Goal: Use online tool/utility: Utilize a website feature to perform a specific function

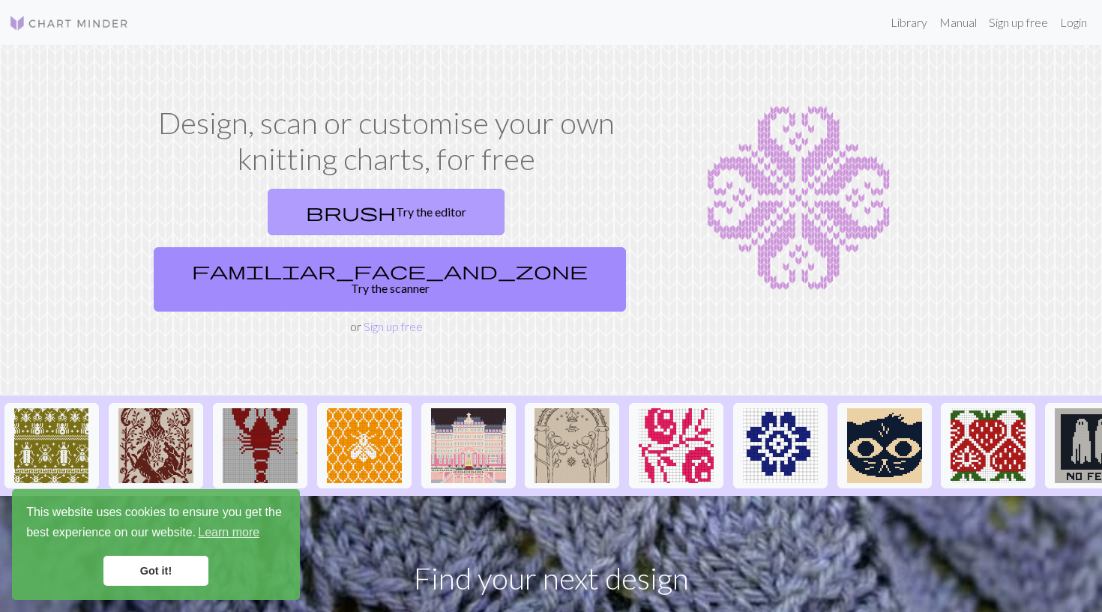
click at [312, 211] on link "brush Try the editor" at bounding box center [386, 212] width 237 height 46
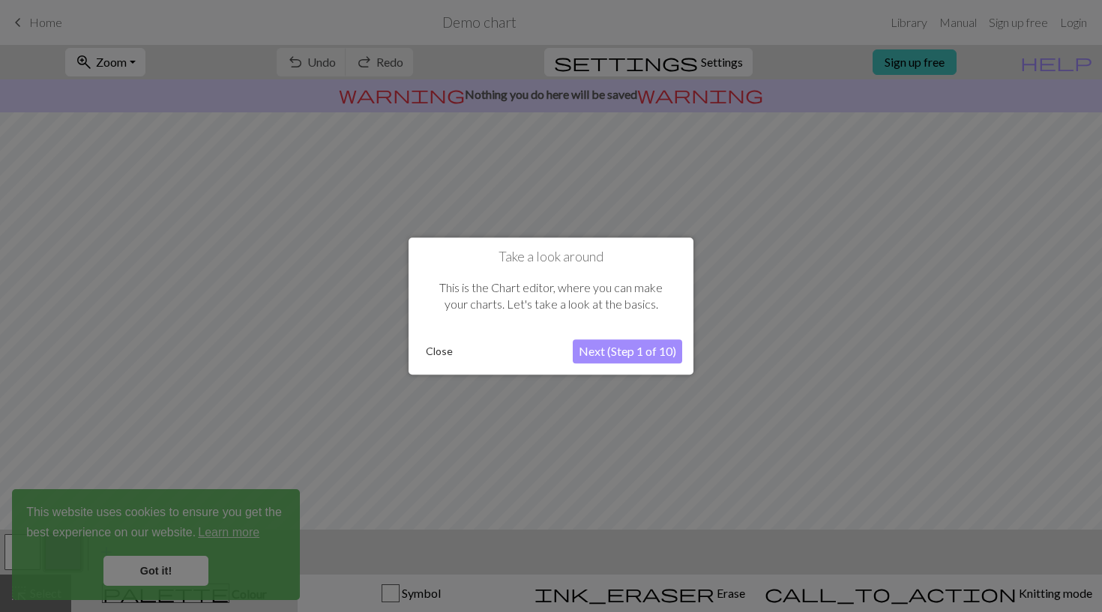
click at [616, 352] on button "Next (Step 1 of 10)" at bounding box center [627, 352] width 109 height 24
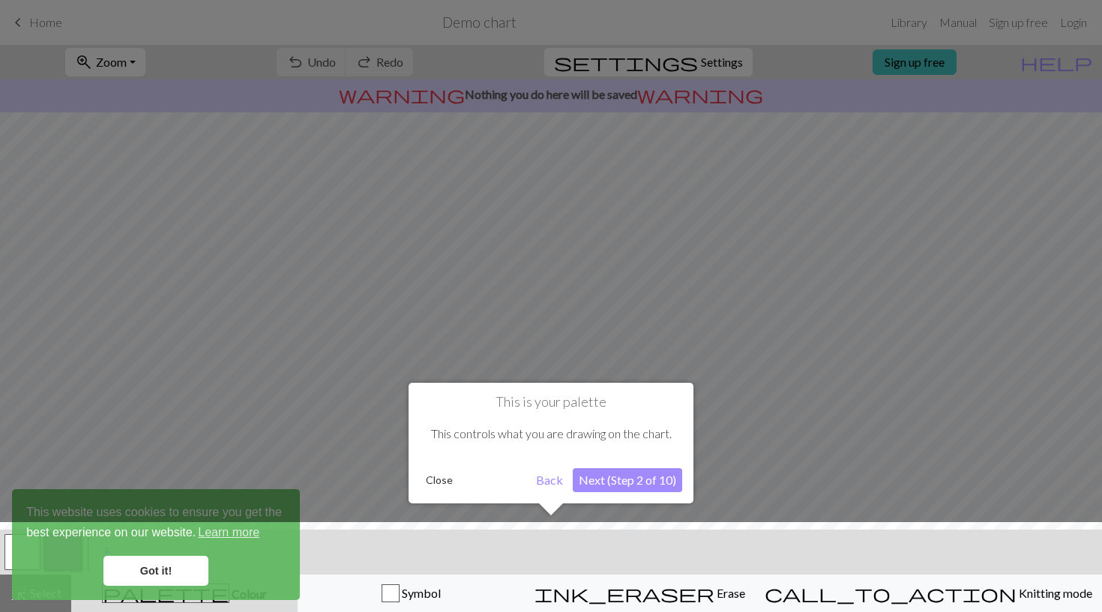
click at [624, 476] on button "Next (Step 2 of 10)" at bounding box center [627, 481] width 109 height 24
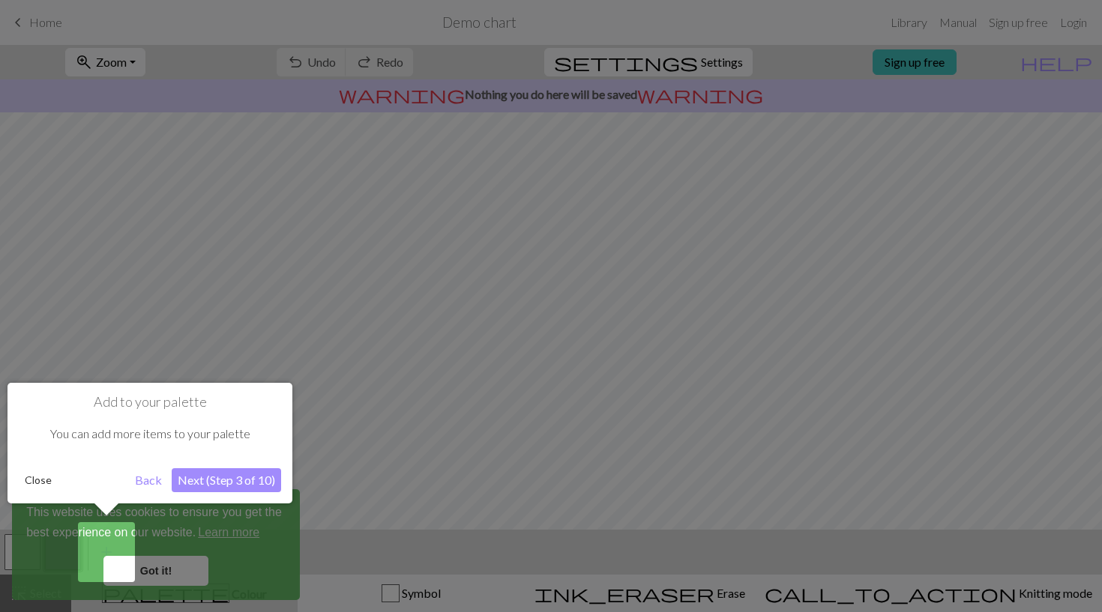
click at [209, 484] on button "Next (Step 3 of 10)" at bounding box center [226, 481] width 109 height 24
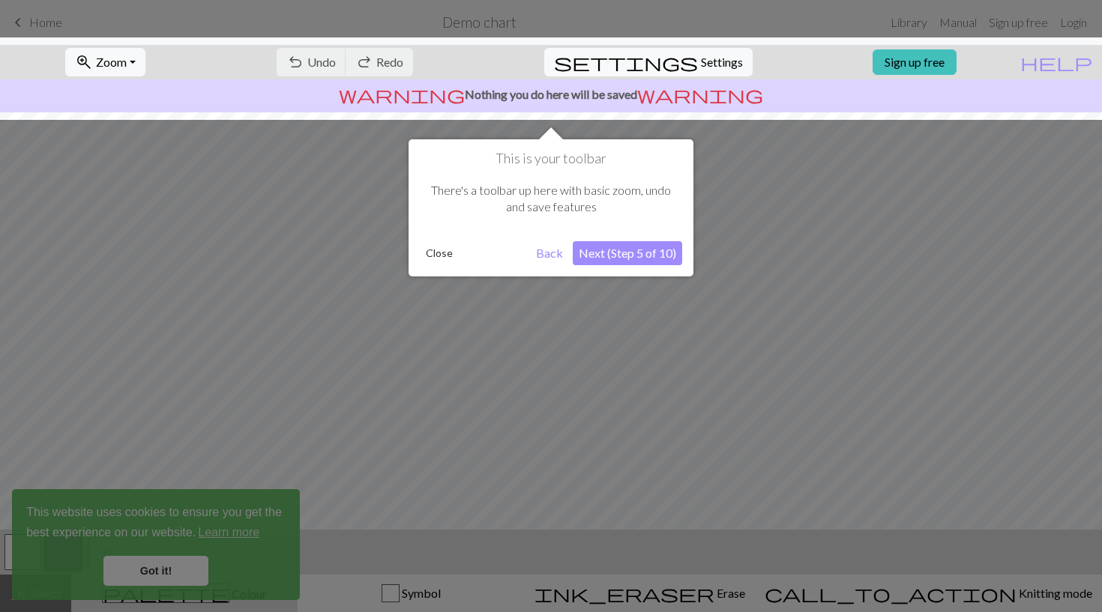
click at [177, 573] on div at bounding box center [551, 306] width 1102 height 612
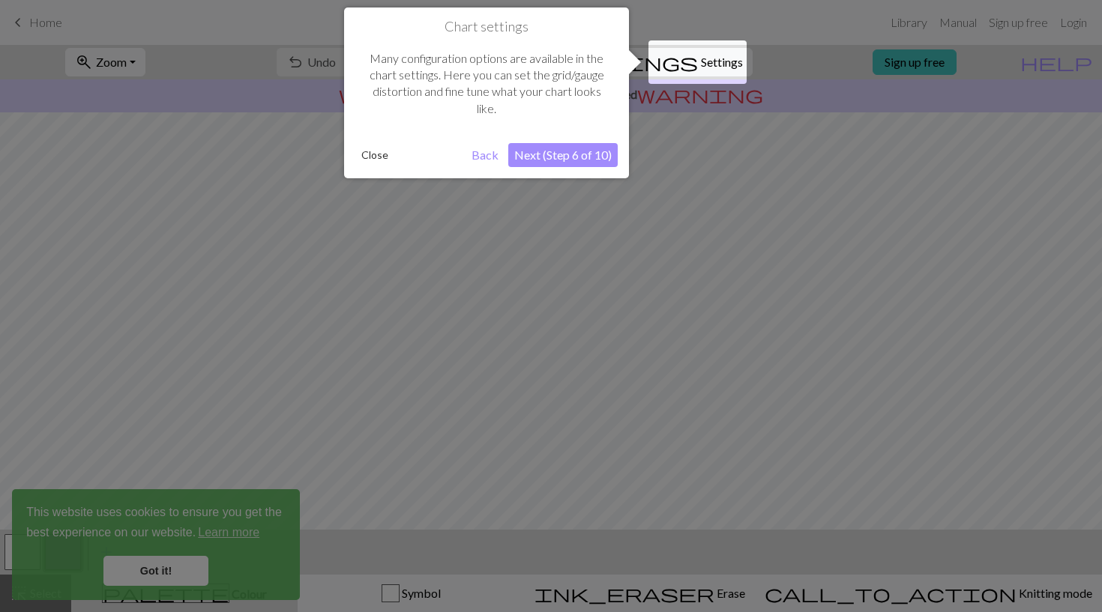
click at [570, 269] on div at bounding box center [551, 306] width 1102 height 612
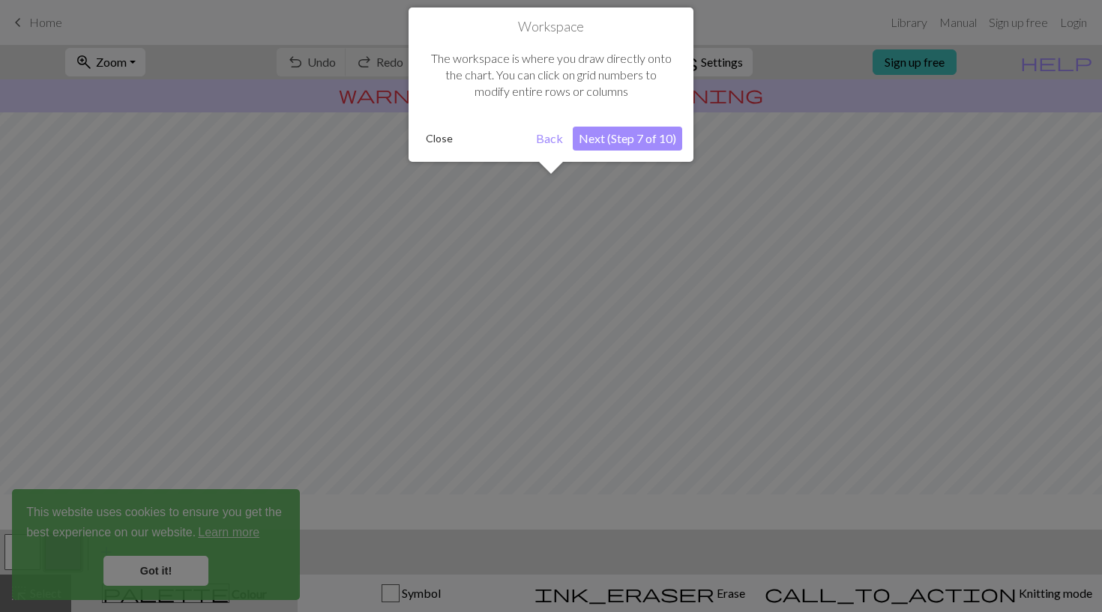
scroll to position [90, 0]
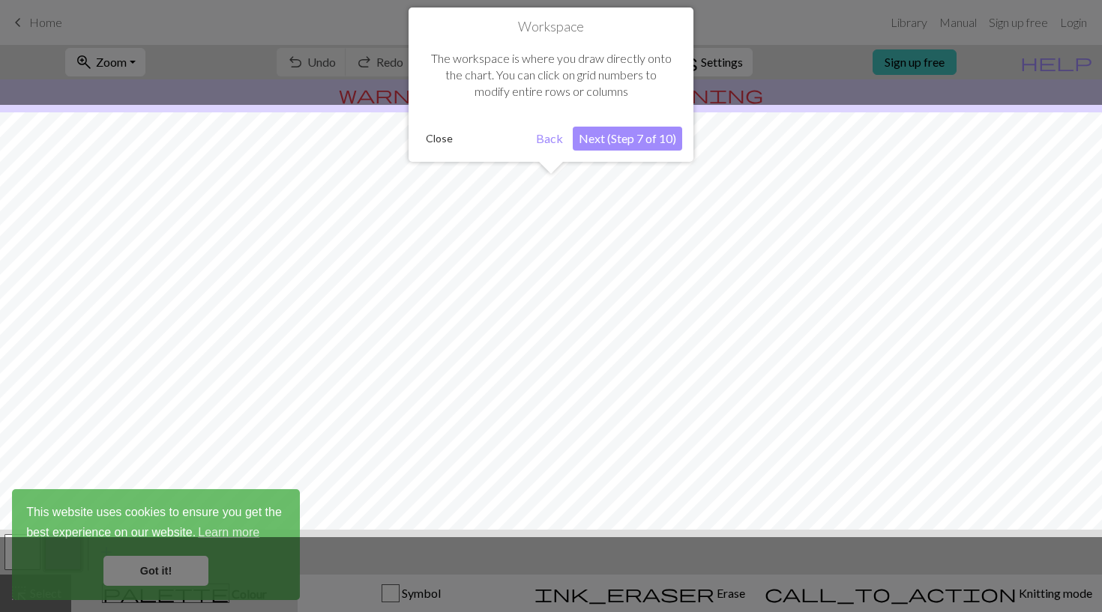
click at [570, 269] on div at bounding box center [551, 321] width 1117 height 433
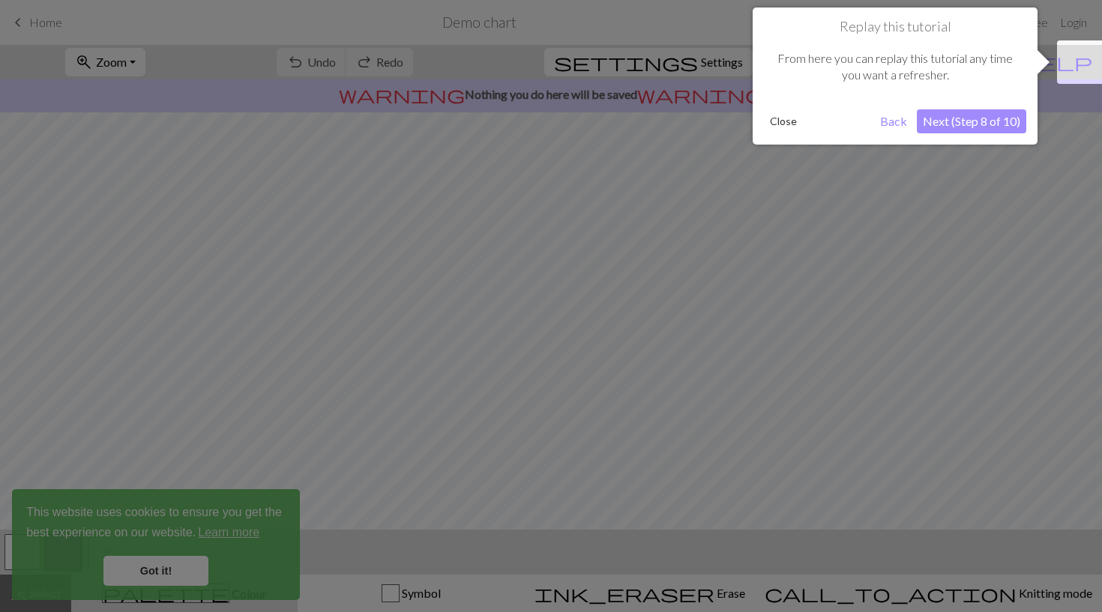
click at [570, 269] on div at bounding box center [551, 306] width 1102 height 612
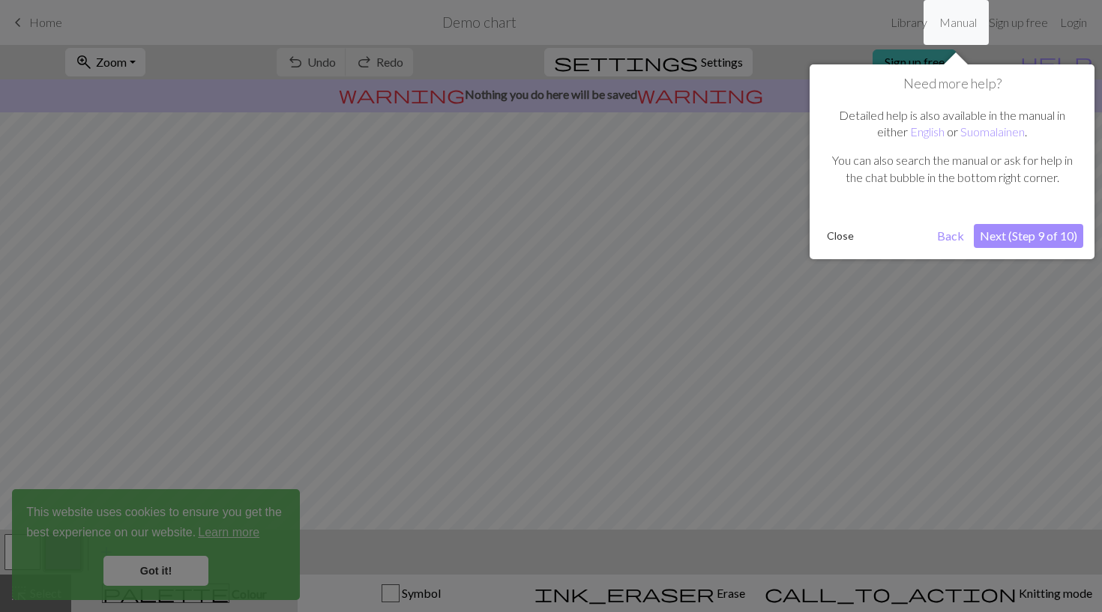
click at [745, 340] on div at bounding box center [551, 306] width 1102 height 612
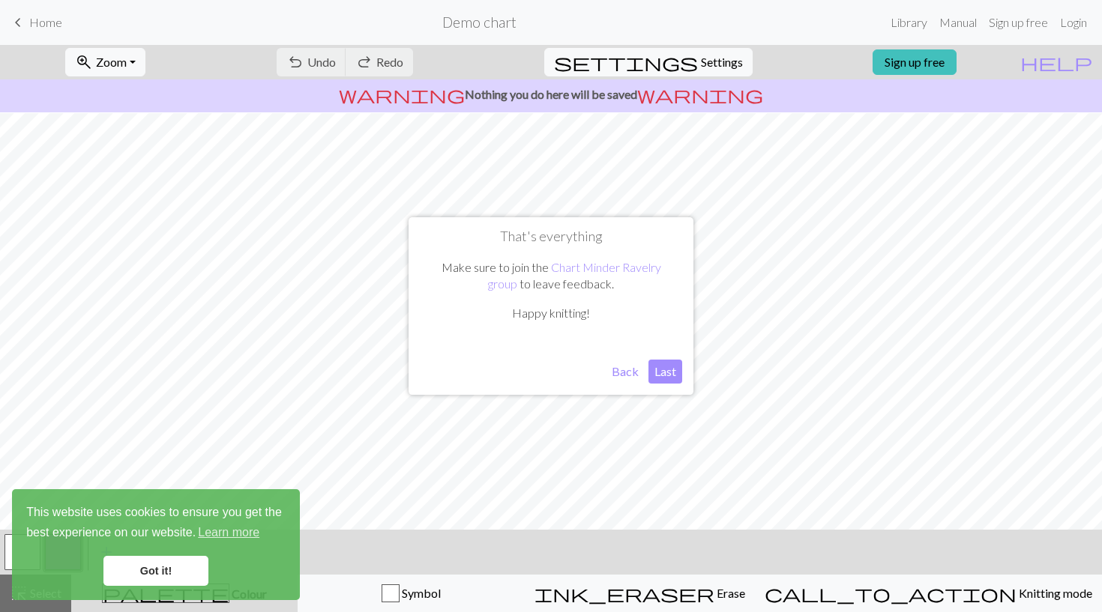
scroll to position [130, 0]
click at [661, 376] on button "Last" at bounding box center [665, 372] width 34 height 24
click at [165, 578] on link "Got it!" at bounding box center [155, 571] width 105 height 30
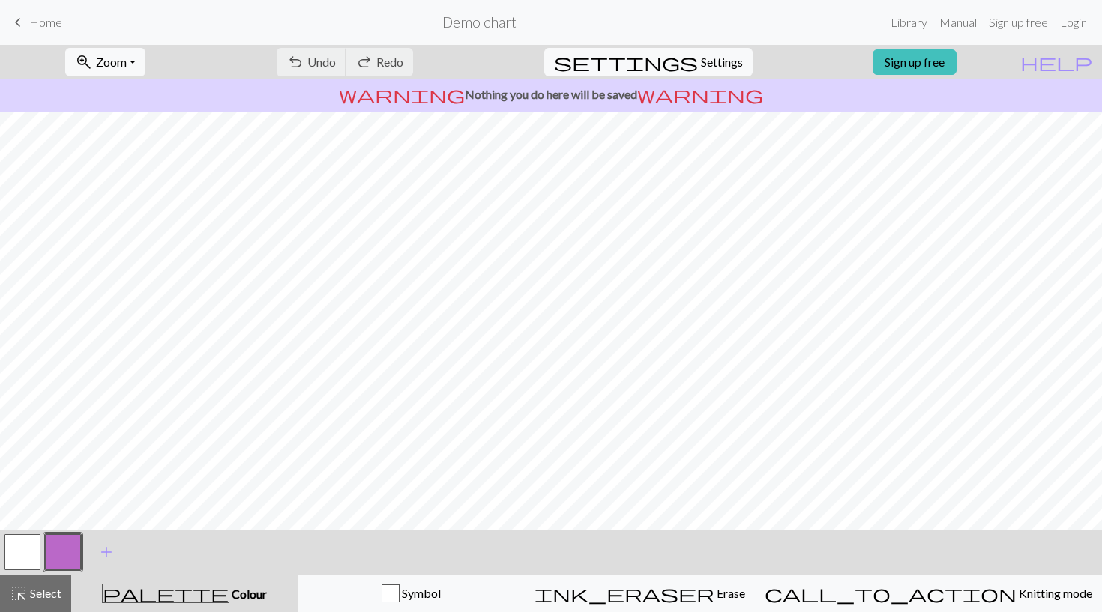
scroll to position [0, 0]
click at [28, 28] on link "keyboard_arrow_left Home" at bounding box center [35, 22] width 53 height 25
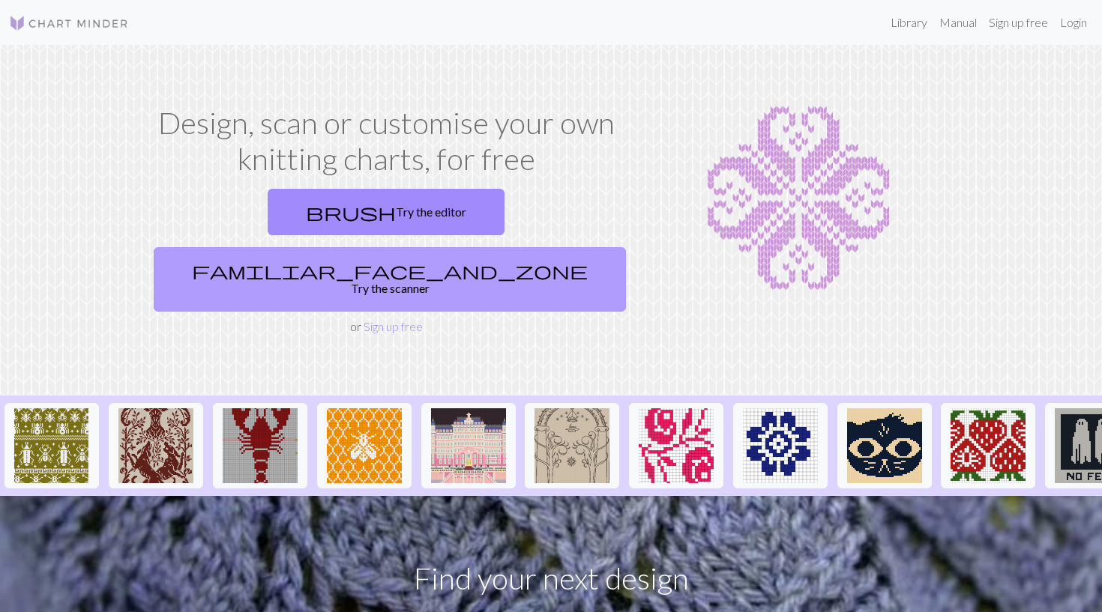
click at [490, 247] on link "familiar_face_and_zone Try the scanner" at bounding box center [390, 279] width 472 height 64
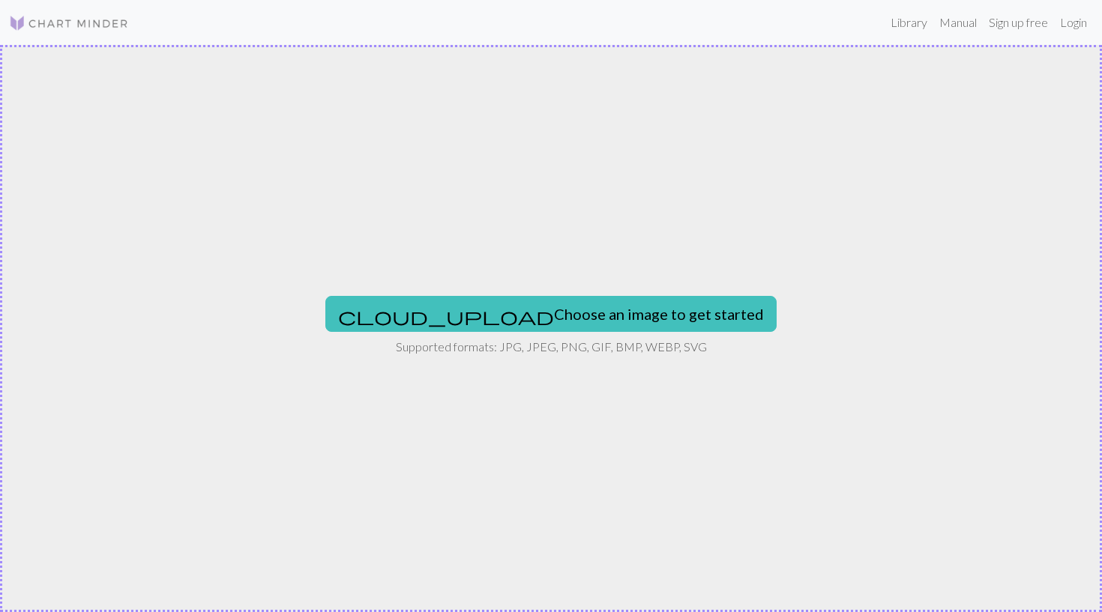
click at [513, 337] on div "cloud_upload Choose an image to get started Supported formats: JPG, JPEG, PNG, …" at bounding box center [551, 328] width 1102 height 567
type input "C:\fakepath\Screenshot [DATE] 11.41.19 AM.png"
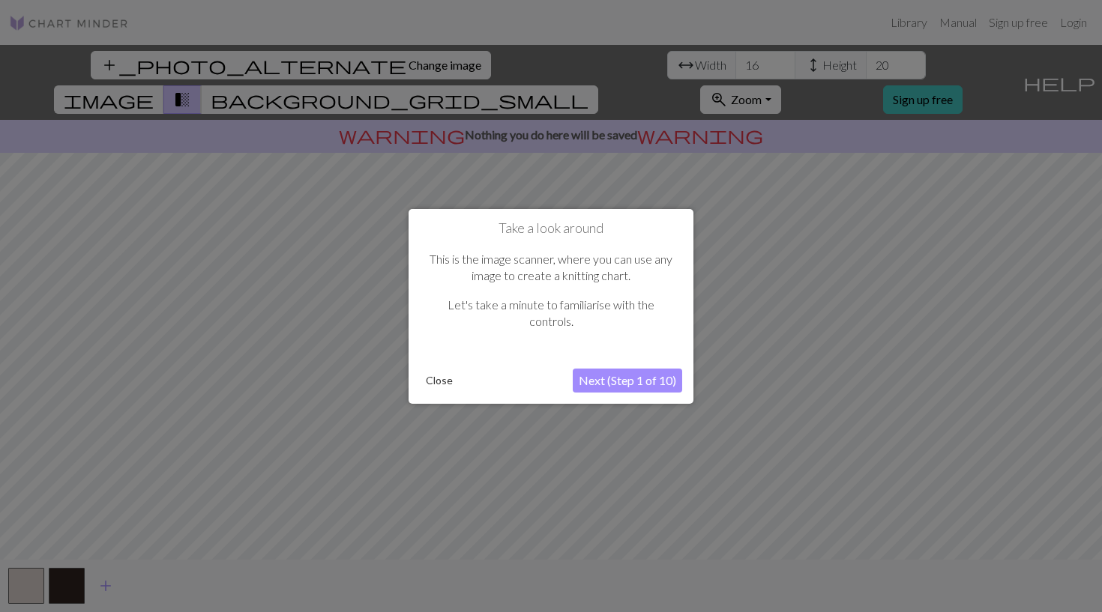
click at [642, 379] on button "Next (Step 1 of 10)" at bounding box center [627, 381] width 109 height 24
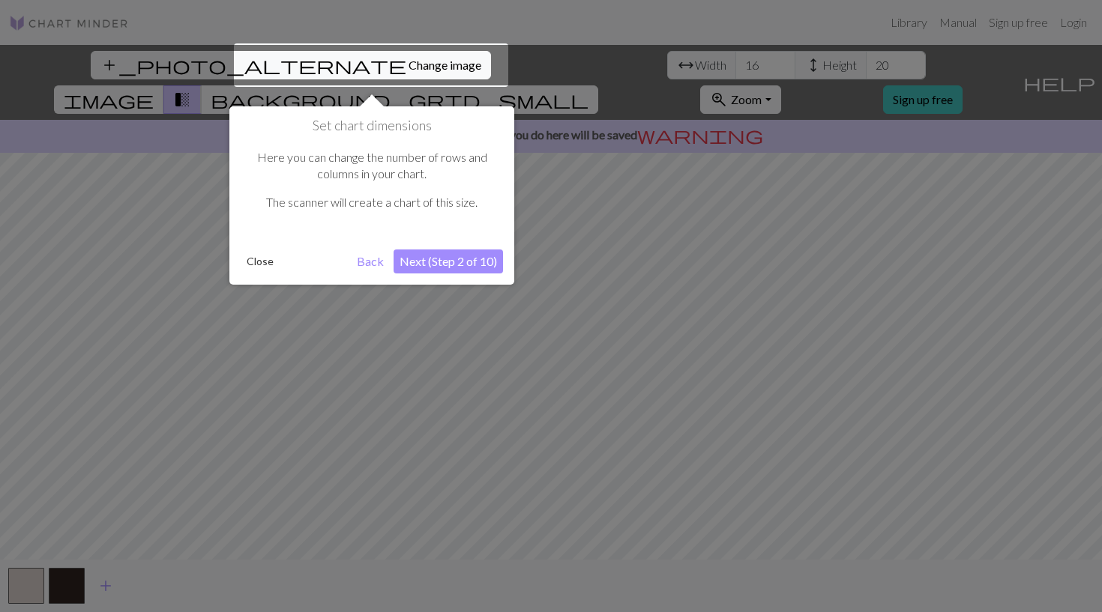
click at [460, 256] on button "Next (Step 2 of 10)" at bounding box center [448, 262] width 109 height 24
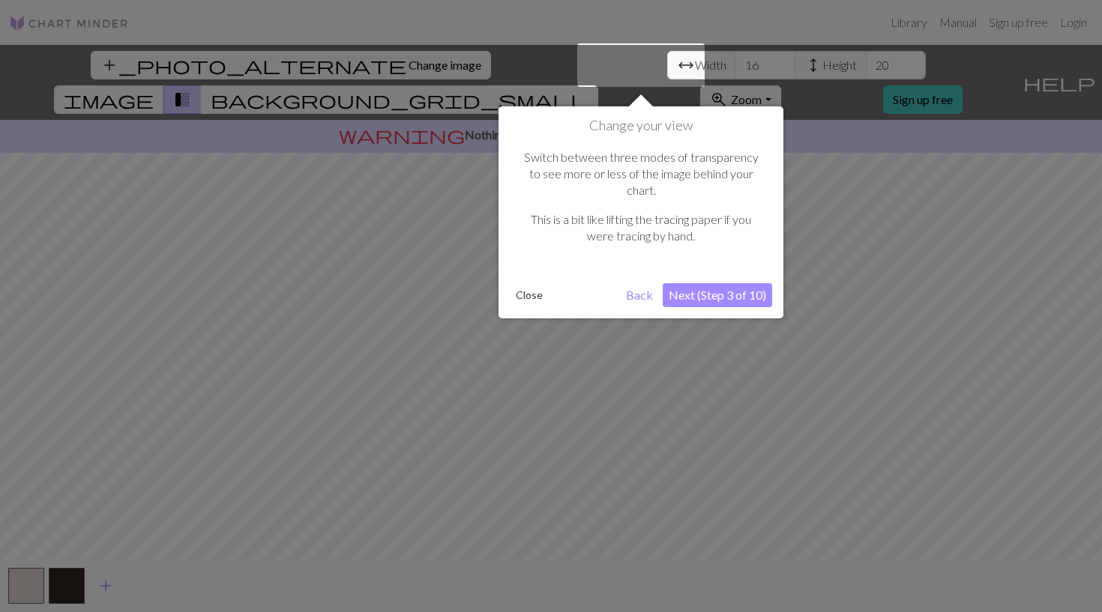
click at [744, 283] on button "Next (Step 3 of 10)" at bounding box center [717, 295] width 109 height 24
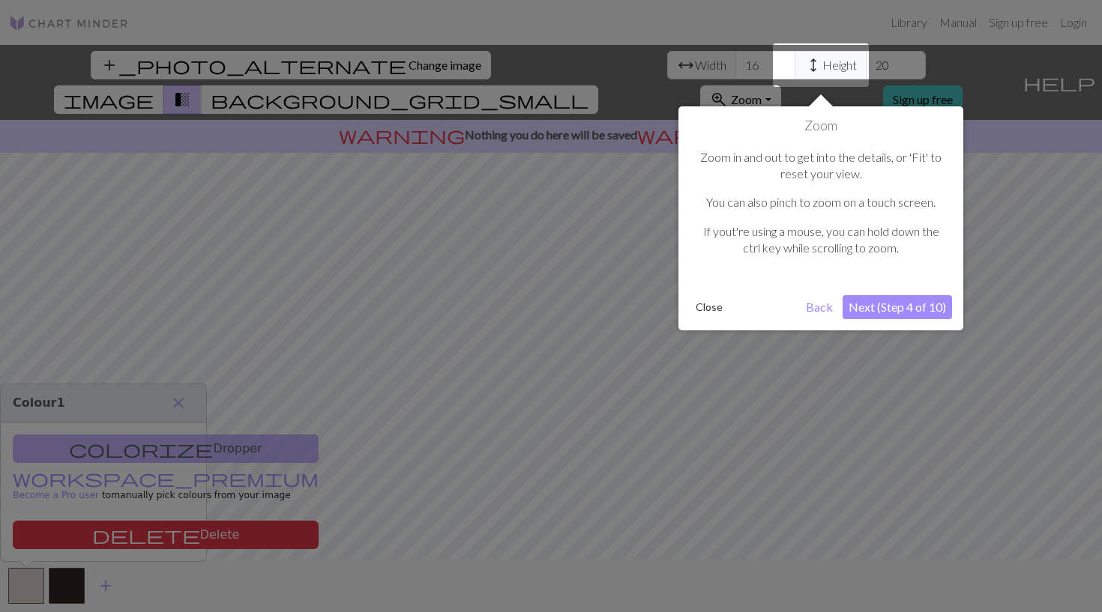
click at [906, 308] on button "Next (Step 4 of 10)" at bounding box center [897, 307] width 109 height 24
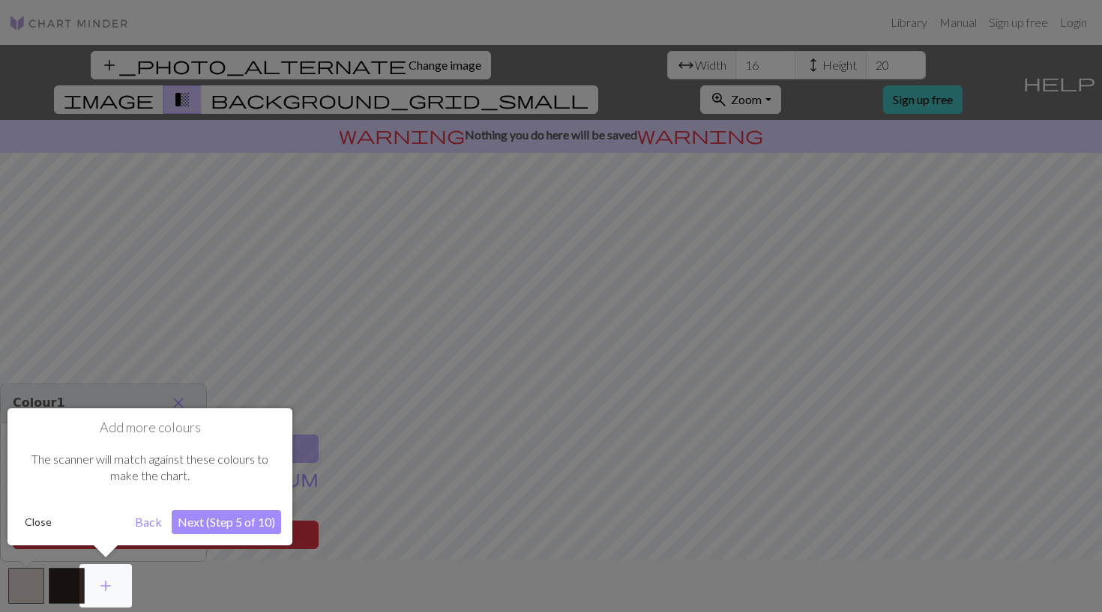
click at [229, 525] on button "Next (Step 5 of 10)" at bounding box center [226, 523] width 109 height 24
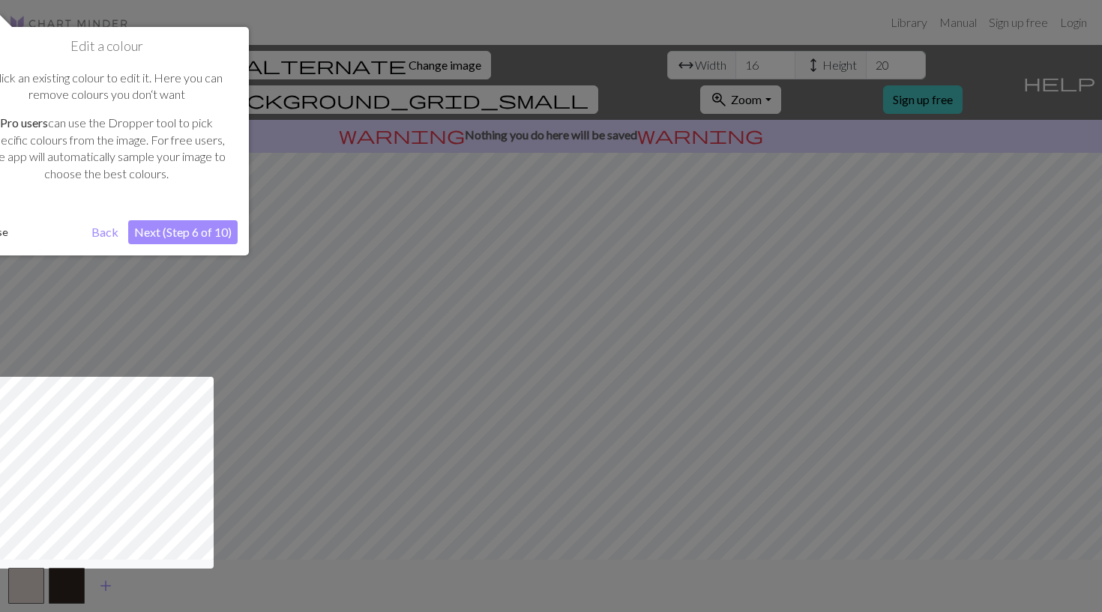
click at [242, 282] on div at bounding box center [551, 306] width 1102 height 612
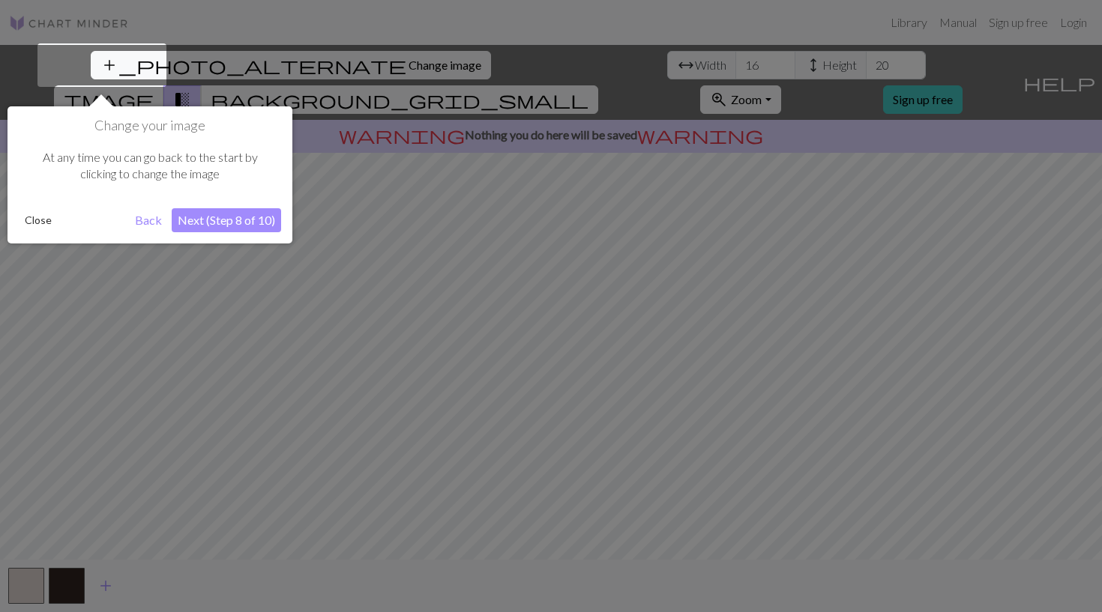
click at [209, 226] on button "Next (Step 8 of 10)" at bounding box center [226, 220] width 109 height 24
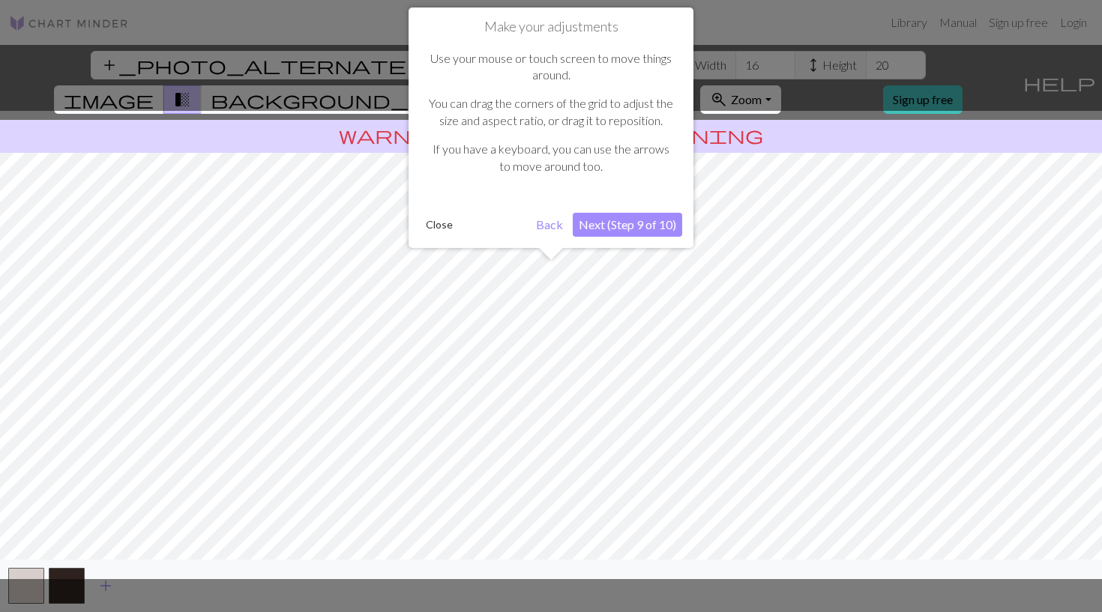
click at [610, 220] on button "Next (Step 9 of 10)" at bounding box center [627, 225] width 109 height 24
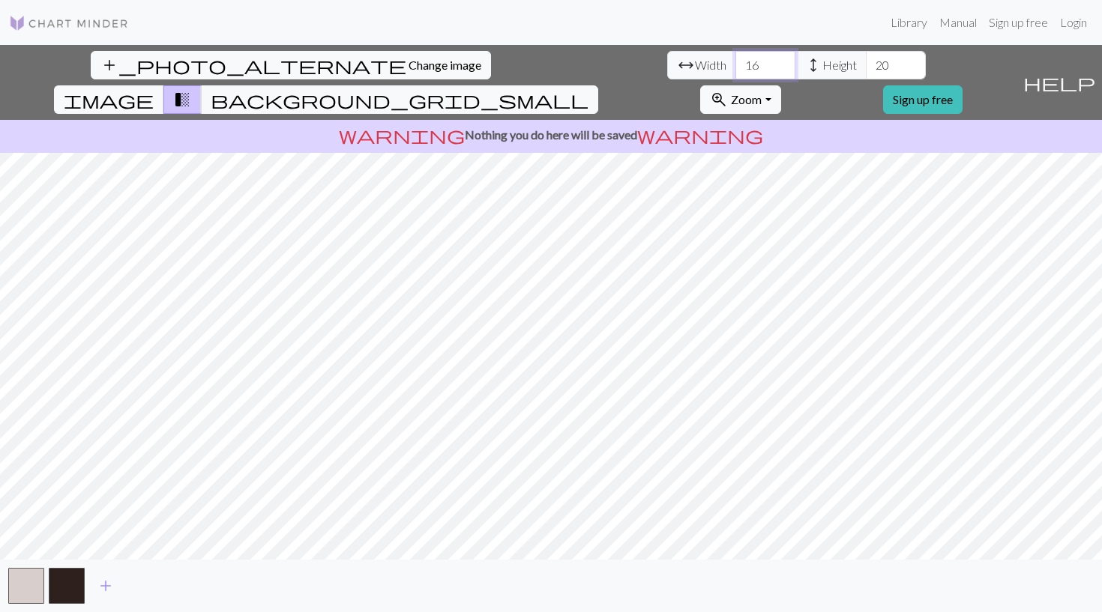
click at [735, 61] on input "16" at bounding box center [765, 65] width 60 height 28
click at [735, 63] on input "17" at bounding box center [765, 65] width 60 height 28
click at [735, 63] on input "18" at bounding box center [765, 65] width 60 height 28
click at [735, 63] on input "19" at bounding box center [765, 65] width 60 height 28
click at [735, 63] on input "20" at bounding box center [765, 65] width 60 height 28
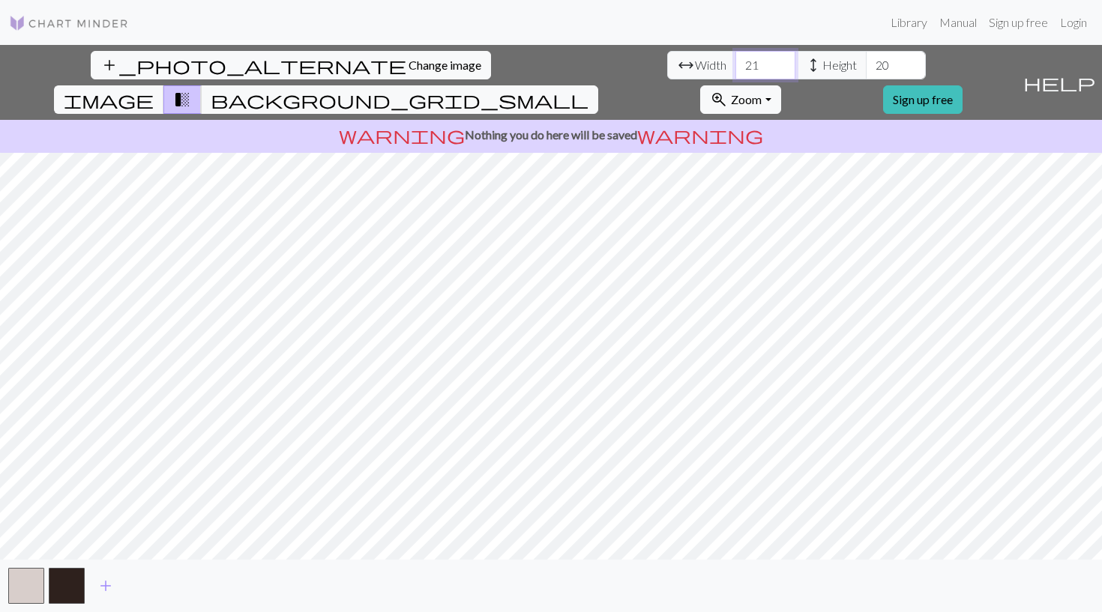
click at [735, 63] on input "21" at bounding box center [765, 65] width 60 height 28
click at [735, 63] on input "22" at bounding box center [765, 65] width 60 height 28
click at [735, 63] on input "23" at bounding box center [765, 65] width 60 height 28
click at [735, 63] on input "24" at bounding box center [765, 65] width 60 height 28
click at [735, 63] on input "25" at bounding box center [765, 65] width 60 height 28
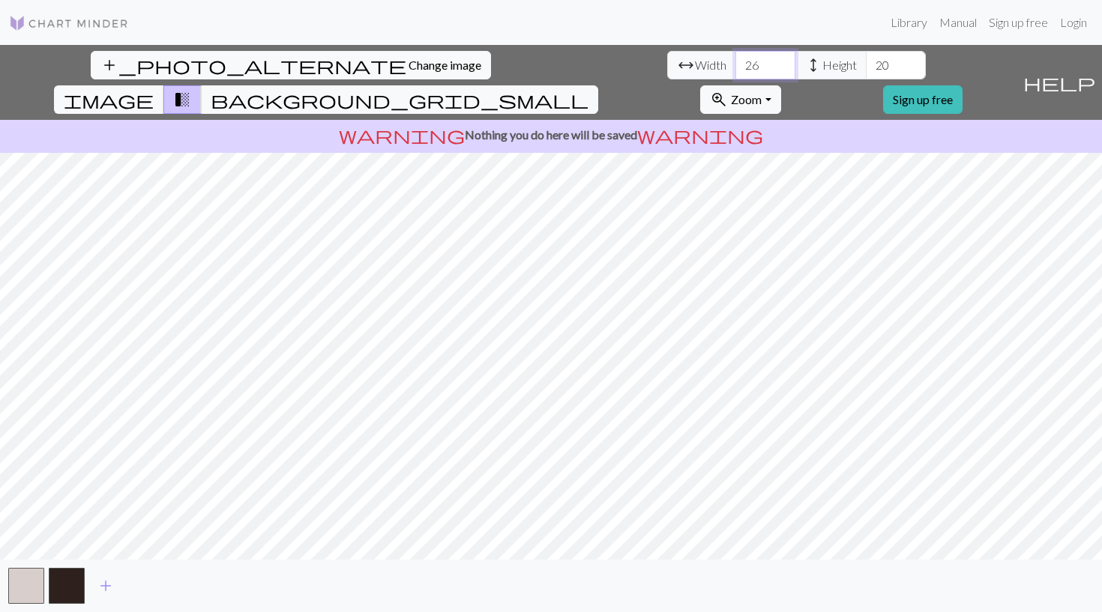
click at [735, 63] on input "26" at bounding box center [765, 65] width 60 height 28
click at [735, 63] on input "27" at bounding box center [765, 65] width 60 height 28
click at [735, 63] on input "28" at bounding box center [765, 65] width 60 height 28
click at [735, 63] on input "29" at bounding box center [765, 65] width 60 height 28
click at [735, 63] on input "30" at bounding box center [765, 65] width 60 height 28
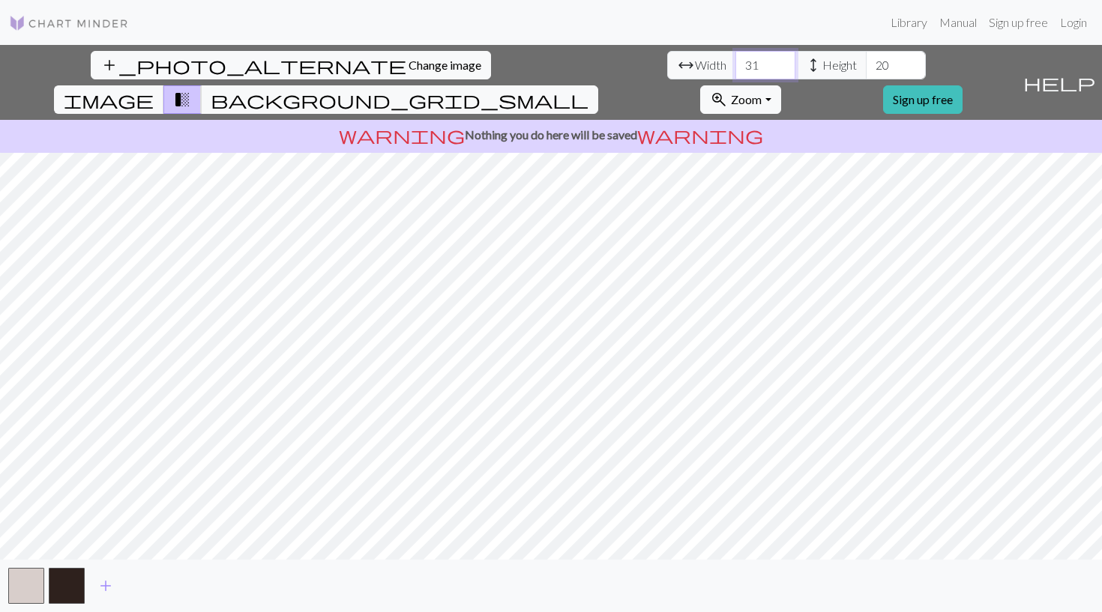
click at [735, 63] on input "31" at bounding box center [765, 65] width 60 height 28
click at [735, 63] on input "32" at bounding box center [765, 65] width 60 height 28
click at [735, 63] on input "33" at bounding box center [765, 65] width 60 height 28
click at [735, 63] on input "34" at bounding box center [765, 65] width 60 height 28
click at [735, 63] on input "35" at bounding box center [765, 65] width 60 height 28
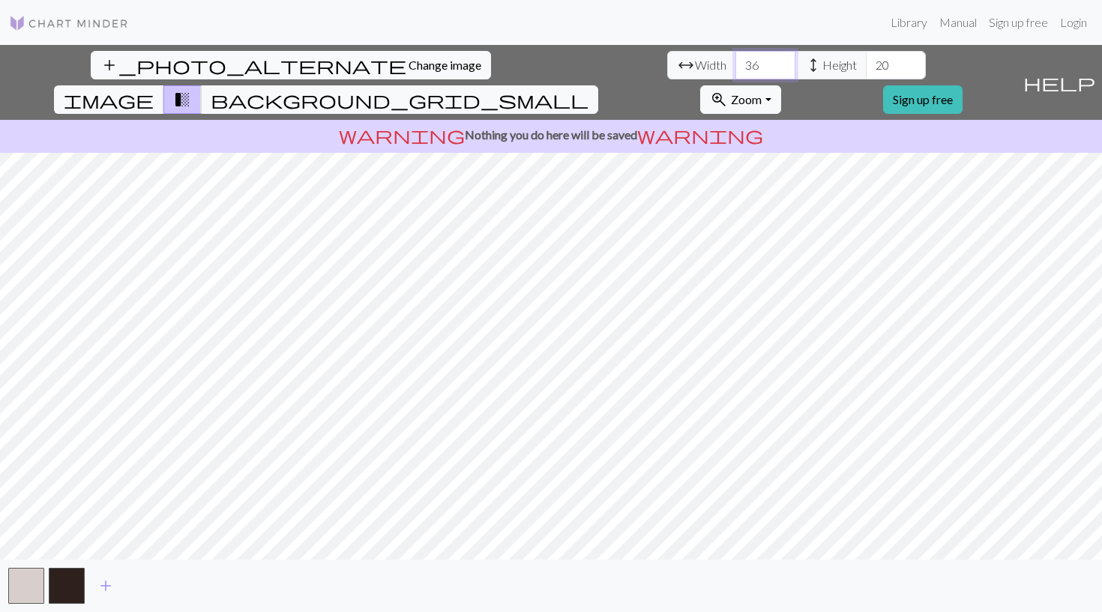
click at [735, 63] on input "36" at bounding box center [765, 65] width 60 height 28
click at [735, 63] on input "37" at bounding box center [765, 65] width 60 height 28
click at [735, 63] on input "38" at bounding box center [765, 65] width 60 height 28
click at [735, 63] on input "39" at bounding box center [765, 65] width 60 height 28
click at [735, 63] on input "40" at bounding box center [765, 65] width 60 height 28
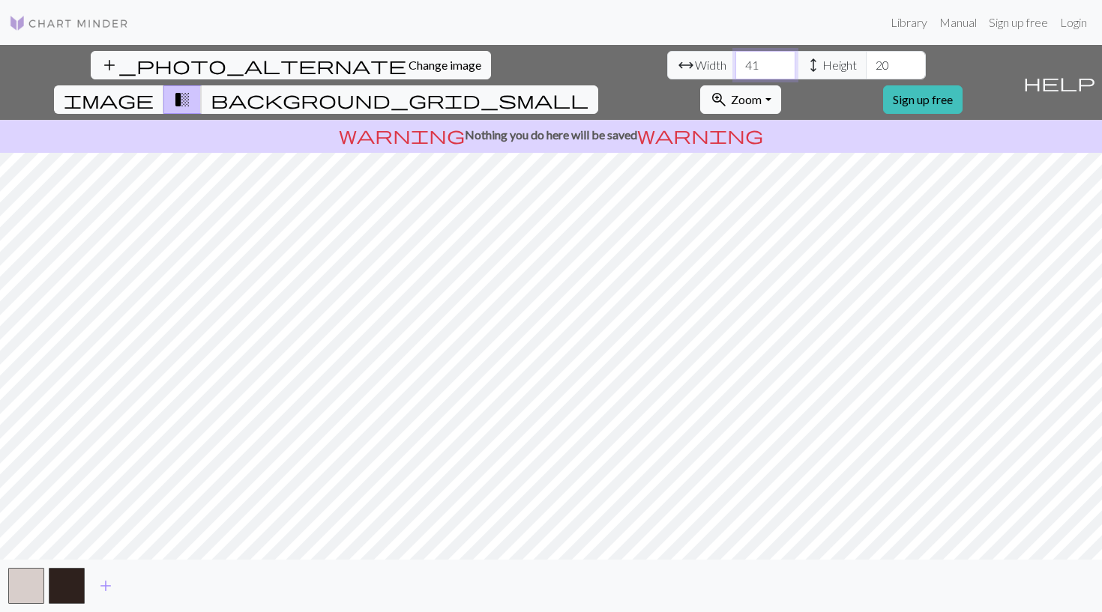
click at [735, 63] on input "41" at bounding box center [765, 65] width 60 height 28
click at [735, 63] on input "42" at bounding box center [765, 65] width 60 height 28
click at [735, 63] on input "43" at bounding box center [765, 65] width 60 height 28
click at [735, 63] on input "44" at bounding box center [765, 65] width 60 height 28
click at [735, 63] on input "45" at bounding box center [765, 65] width 60 height 28
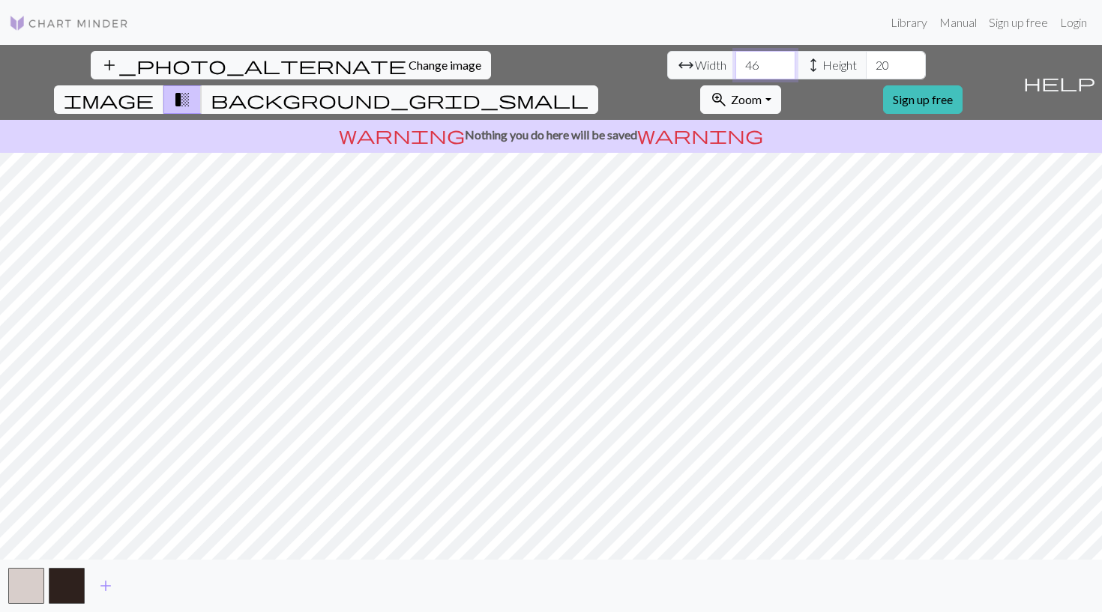
click at [735, 63] on input "46" at bounding box center [765, 65] width 60 height 28
click at [735, 63] on input "47" at bounding box center [765, 65] width 60 height 28
click at [735, 63] on input "48" at bounding box center [765, 65] width 60 height 28
click at [735, 63] on input "49" at bounding box center [765, 65] width 60 height 28
click at [735, 63] on input "50" at bounding box center [765, 65] width 60 height 28
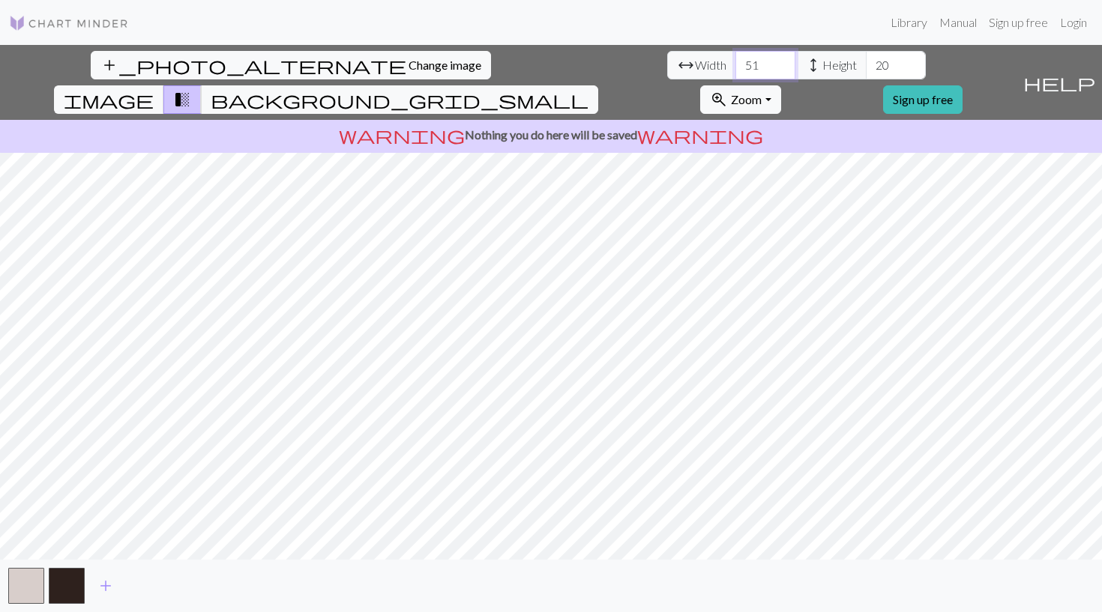
click at [735, 63] on input "51" at bounding box center [765, 65] width 60 height 28
click at [735, 63] on input "52" at bounding box center [765, 65] width 60 height 28
click at [735, 63] on input "53" at bounding box center [765, 65] width 60 height 28
click at [735, 63] on input "54" at bounding box center [765, 65] width 60 height 28
click at [735, 63] on input "55" at bounding box center [765, 65] width 60 height 28
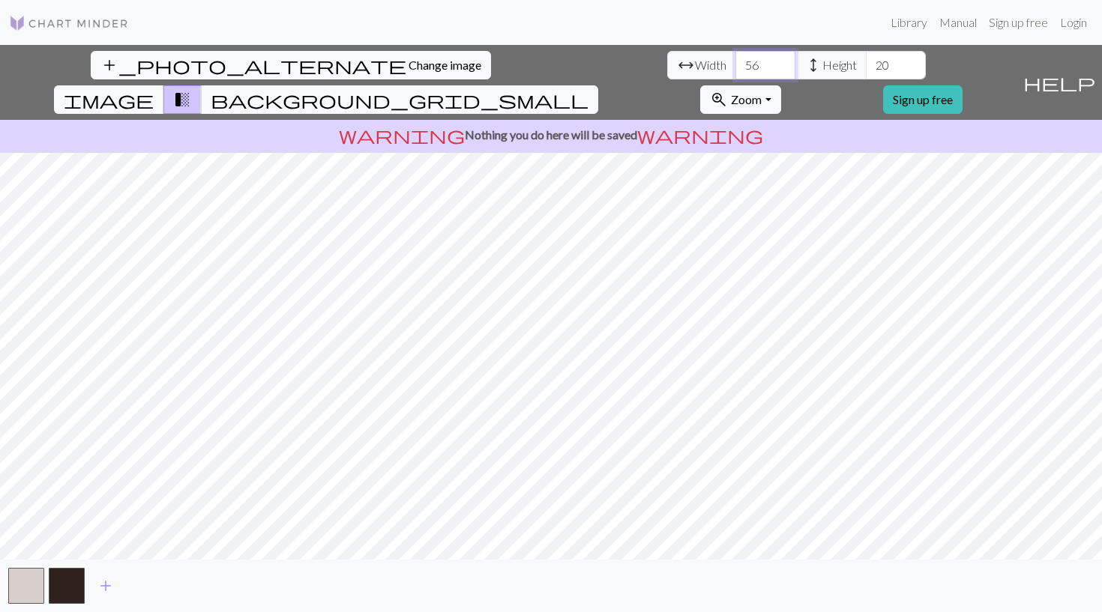
click at [735, 63] on input "56" at bounding box center [765, 65] width 60 height 28
click at [735, 63] on input "57" at bounding box center [765, 65] width 60 height 28
click at [735, 63] on input "58" at bounding box center [765, 65] width 60 height 28
click at [735, 63] on input "59" at bounding box center [765, 65] width 60 height 28
click at [735, 63] on input "60" at bounding box center [765, 65] width 60 height 28
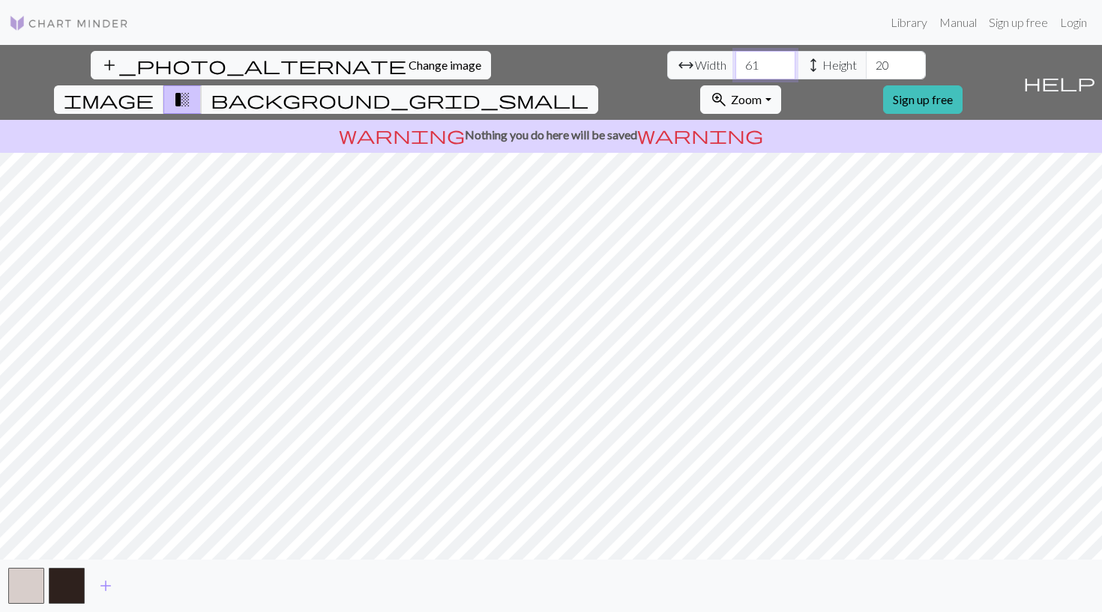
click at [735, 63] on input "61" at bounding box center [765, 65] width 60 height 28
click at [735, 63] on input "62" at bounding box center [765, 65] width 60 height 28
click at [735, 63] on input "63" at bounding box center [765, 65] width 60 height 28
click at [735, 63] on input "64" at bounding box center [765, 65] width 60 height 28
click at [735, 63] on input "65" at bounding box center [765, 65] width 60 height 28
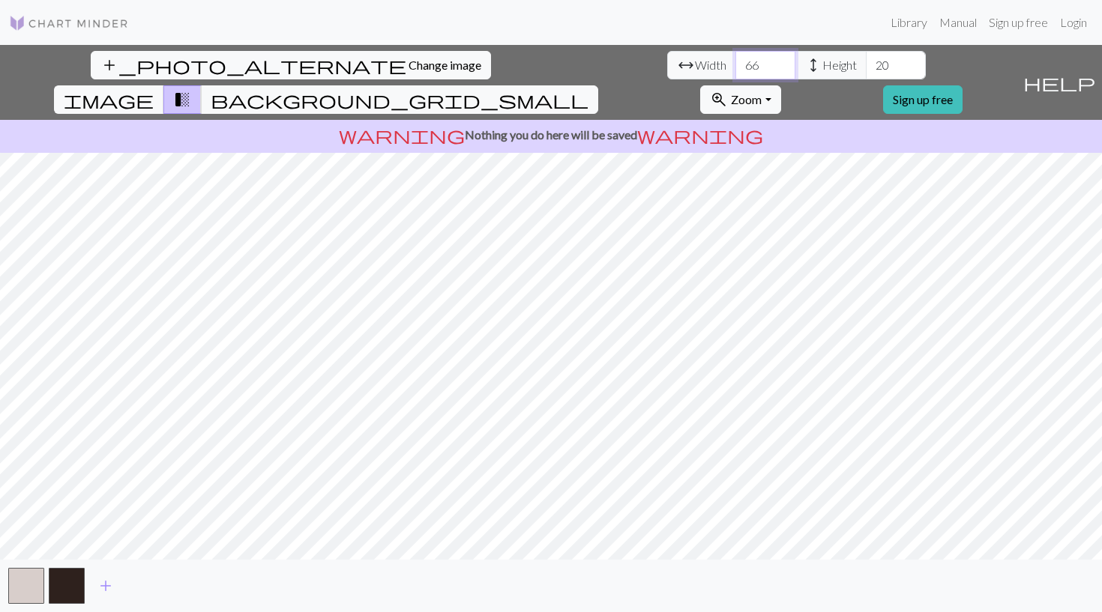
click at [735, 63] on input "66" at bounding box center [765, 65] width 60 height 28
click at [735, 68] on input "65" at bounding box center [765, 65] width 60 height 28
click at [735, 68] on input "64" at bounding box center [765, 65] width 60 height 28
click at [735, 68] on input "63" at bounding box center [765, 65] width 60 height 28
click at [735, 68] on input "62" at bounding box center [765, 65] width 60 height 28
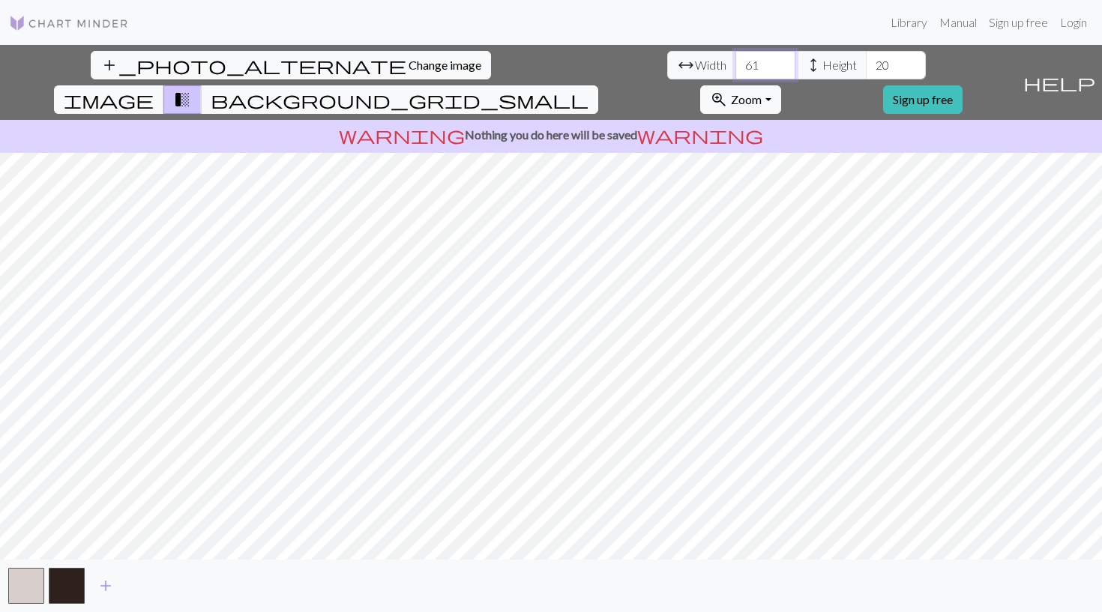
click at [735, 68] on input "61" at bounding box center [765, 65] width 60 height 28
type input "60"
click at [735, 68] on input "60" at bounding box center [765, 65] width 60 height 28
click at [866, 66] on input "20" at bounding box center [896, 65] width 60 height 28
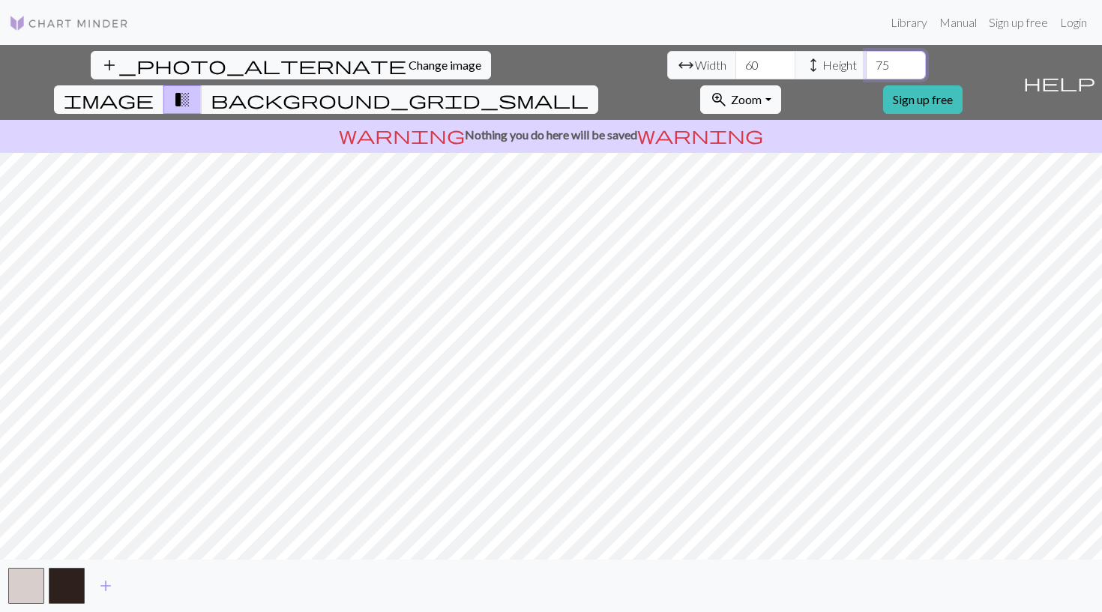
type input "7"
type input "80"
click at [735, 68] on input "59" at bounding box center [765, 65] width 60 height 28
click at [735, 68] on input "58" at bounding box center [765, 65] width 60 height 28
click at [735, 68] on input "57" at bounding box center [765, 65] width 60 height 28
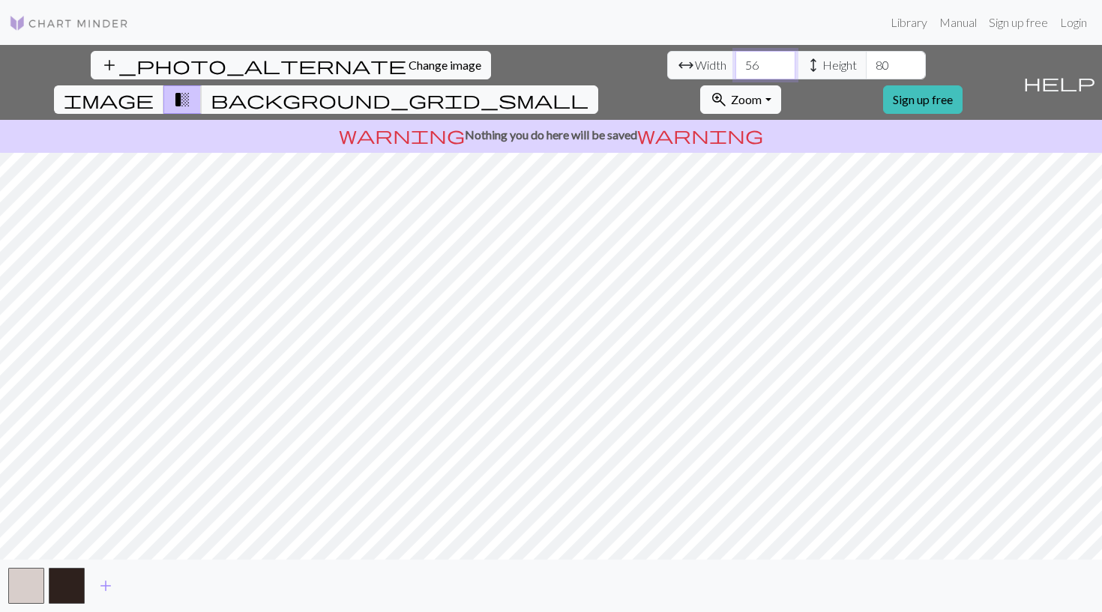
click at [735, 68] on input "56" at bounding box center [765, 65] width 60 height 28
click at [735, 68] on input "55" at bounding box center [765, 65] width 60 height 28
click at [735, 68] on input "54" at bounding box center [765, 65] width 60 height 28
click at [735, 68] on input "53" at bounding box center [765, 65] width 60 height 28
click at [735, 68] on input "52" at bounding box center [765, 65] width 60 height 28
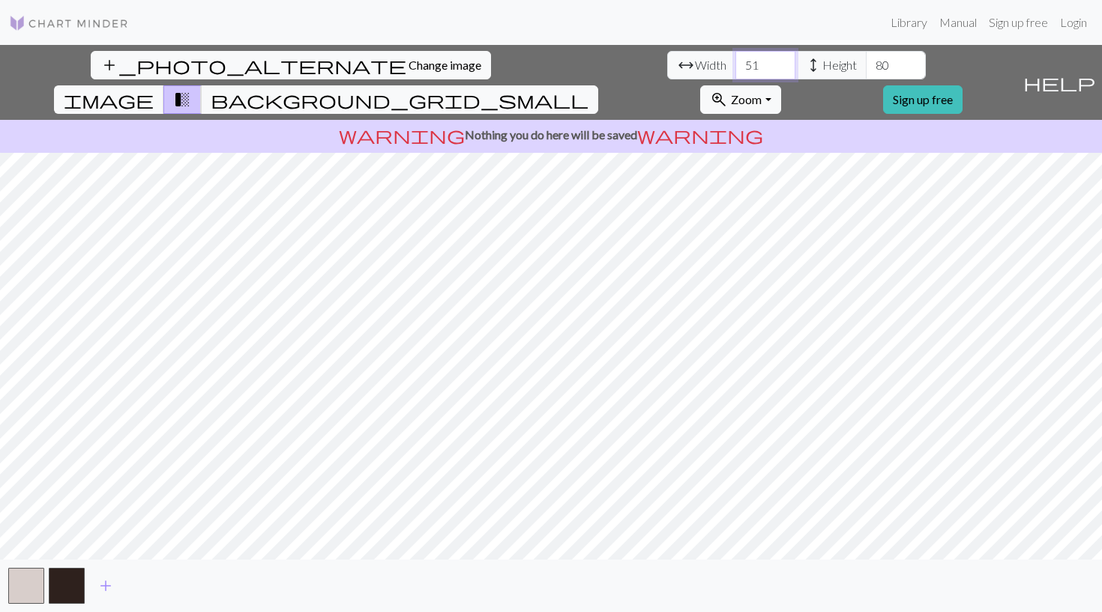
click at [735, 68] on input "51" at bounding box center [765, 65] width 60 height 28
click at [735, 68] on input "50" at bounding box center [765, 65] width 60 height 28
click at [735, 68] on input "49" at bounding box center [765, 65] width 60 height 28
click at [735, 68] on input "48" at bounding box center [765, 65] width 60 height 28
click at [735, 68] on input "47" at bounding box center [765, 65] width 60 height 28
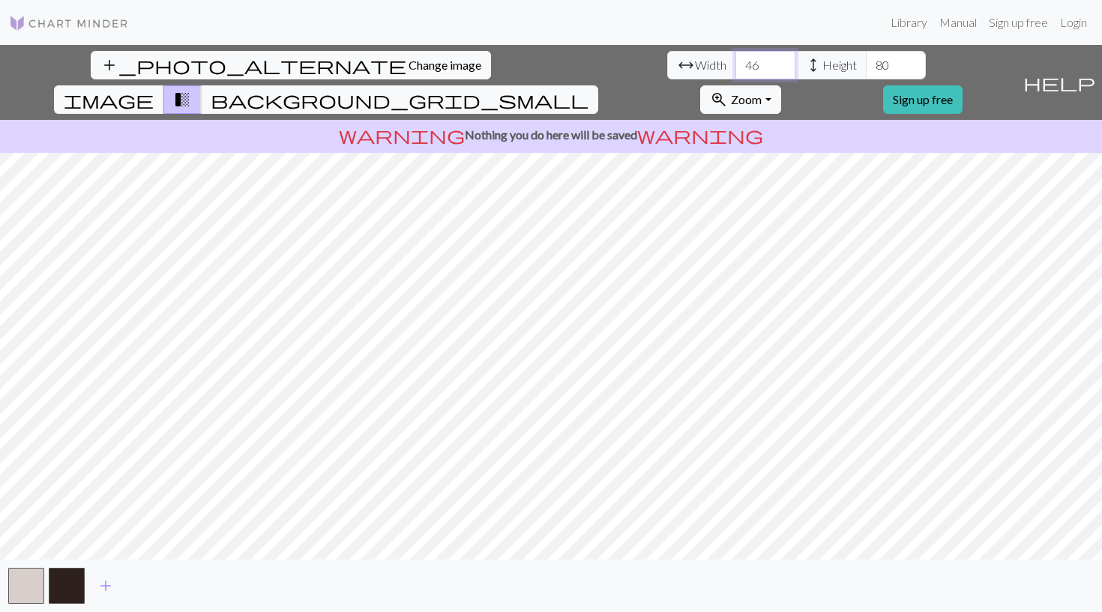
click at [735, 68] on input "46" at bounding box center [765, 65] width 60 height 28
click at [735, 68] on input "45" at bounding box center [765, 65] width 60 height 28
click at [735, 68] on input "44" at bounding box center [765, 65] width 60 height 28
click at [735, 68] on input "43" at bounding box center [765, 65] width 60 height 28
click at [735, 68] on input "42" at bounding box center [765, 65] width 60 height 28
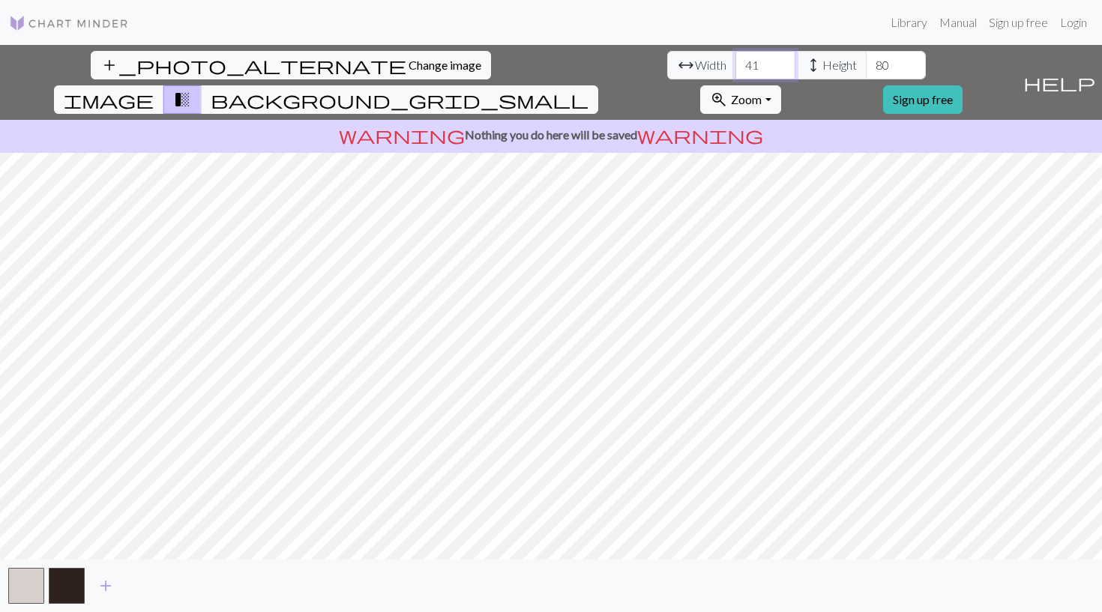
click at [735, 68] on input "41" at bounding box center [765, 65] width 60 height 28
click at [735, 68] on input "40" at bounding box center [765, 65] width 60 height 28
click at [735, 68] on input "39" at bounding box center [765, 65] width 60 height 28
click at [735, 61] on input "40" at bounding box center [765, 65] width 60 height 28
click at [735, 61] on input "41" at bounding box center [765, 65] width 60 height 28
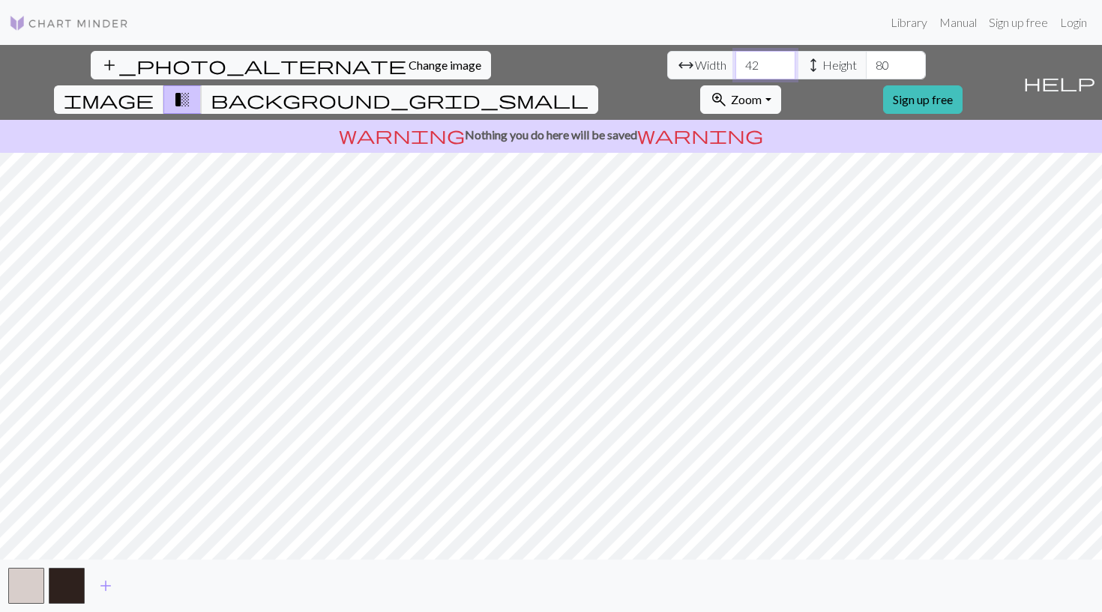
click at [735, 61] on input "42" at bounding box center [765, 65] width 60 height 28
click at [735, 61] on input "43" at bounding box center [765, 65] width 60 height 28
click at [735, 61] on input "44" at bounding box center [765, 65] width 60 height 28
click at [735, 61] on input "45" at bounding box center [765, 65] width 60 height 28
click at [735, 61] on input "46" at bounding box center [765, 65] width 60 height 28
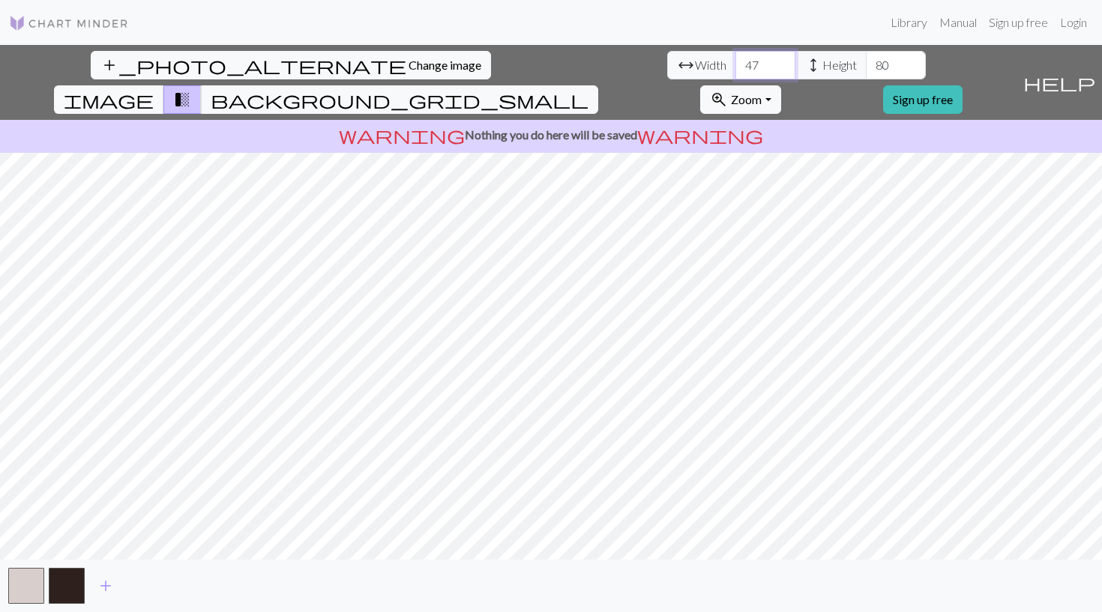
click at [735, 61] on input "47" at bounding box center [765, 65] width 60 height 28
click at [735, 61] on input "48" at bounding box center [765, 65] width 60 height 28
click at [735, 61] on input "49" at bounding box center [765, 65] width 60 height 28
click at [735, 61] on input "50" at bounding box center [765, 65] width 60 height 28
click at [735, 61] on input "51" at bounding box center [765, 65] width 60 height 28
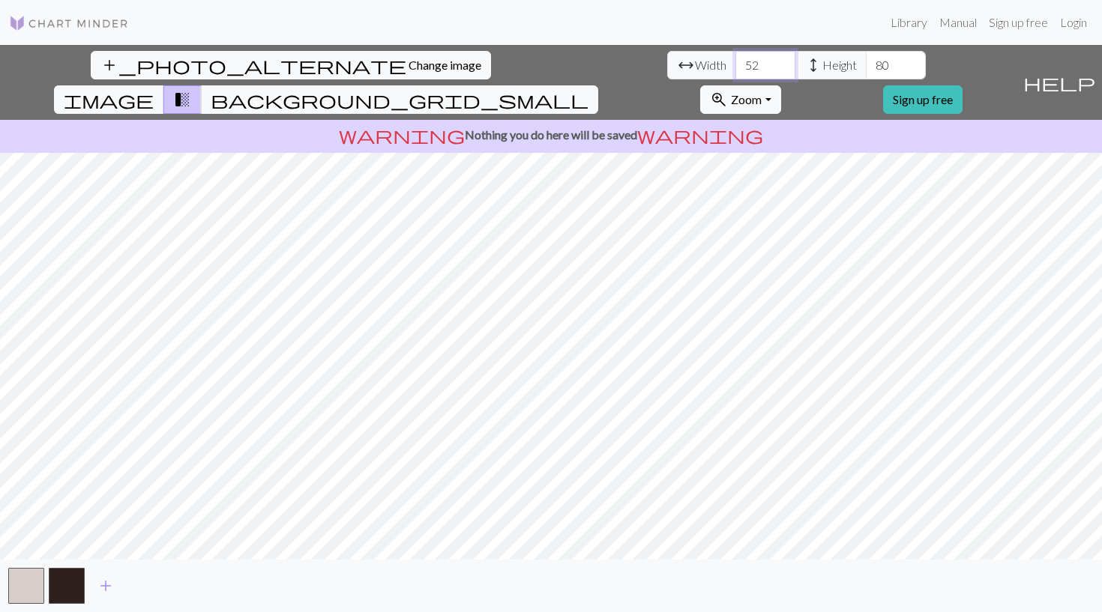
click at [735, 61] on input "52" at bounding box center [765, 65] width 60 height 28
click at [735, 61] on input "53" at bounding box center [765, 65] width 60 height 28
click at [735, 61] on input "54" at bounding box center [765, 65] width 60 height 28
click at [735, 61] on input "55" at bounding box center [765, 65] width 60 height 28
click at [735, 61] on input "56" at bounding box center [765, 65] width 60 height 28
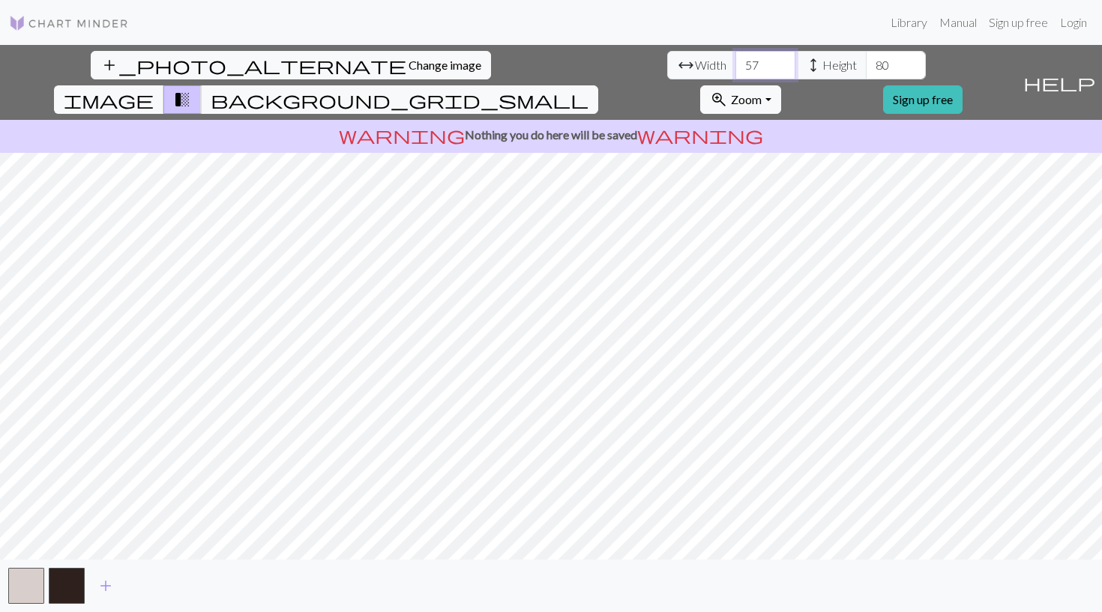
click at [735, 61] on input "57" at bounding box center [765, 65] width 60 height 28
click at [735, 61] on input "58" at bounding box center [765, 65] width 60 height 28
click at [735, 61] on input "59" at bounding box center [765, 65] width 60 height 28
click at [735, 61] on input "60" at bounding box center [765, 65] width 60 height 28
click at [735, 61] on input "61" at bounding box center [765, 65] width 60 height 28
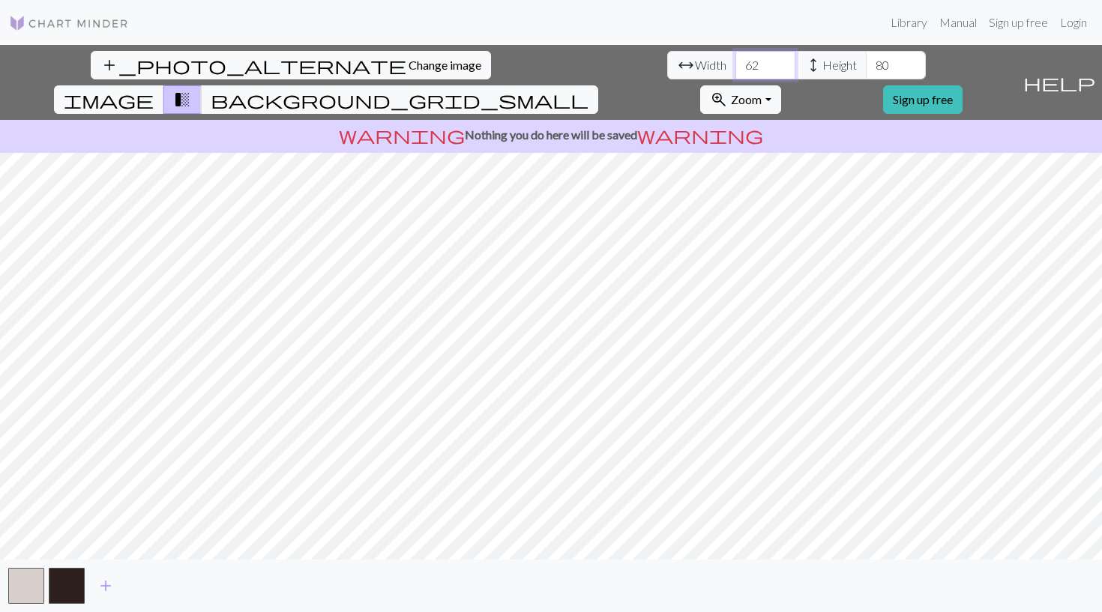
click at [735, 61] on input "62" at bounding box center [765, 65] width 60 height 28
click at [735, 61] on input "63" at bounding box center [765, 65] width 60 height 28
click at [735, 61] on input "64" at bounding box center [765, 65] width 60 height 28
click at [735, 61] on input "65" at bounding box center [765, 65] width 60 height 28
click at [735, 61] on input "66" at bounding box center [765, 65] width 60 height 28
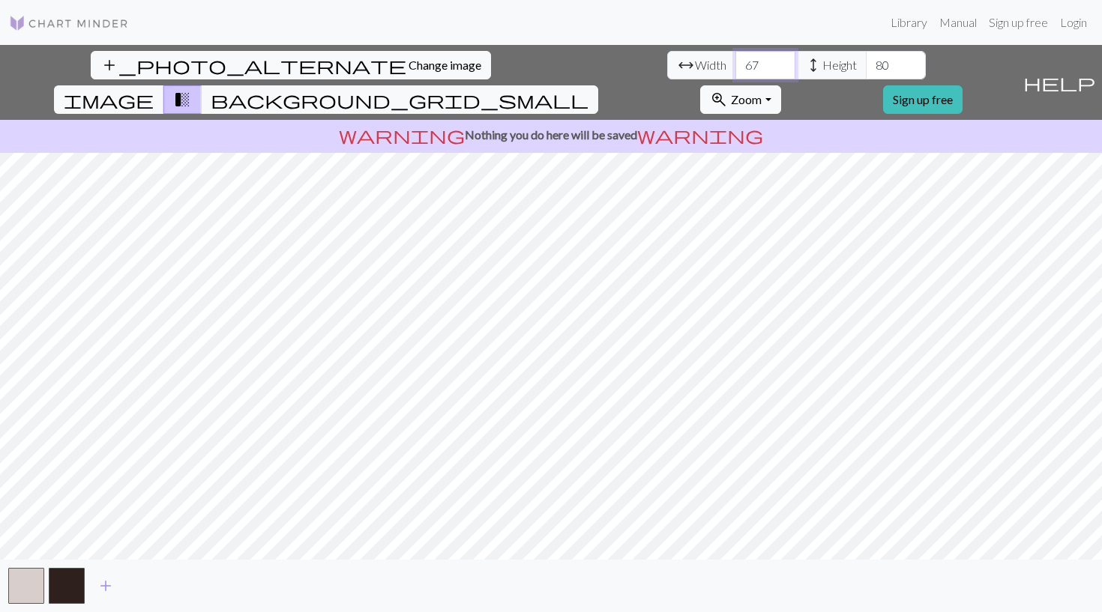
click at [735, 61] on input "67" at bounding box center [765, 65] width 60 height 28
click at [735, 61] on input "68" at bounding box center [765, 65] width 60 height 28
click at [735, 61] on input "69" at bounding box center [765, 65] width 60 height 28
type input "70"
click at [735, 61] on input "70" at bounding box center [765, 65] width 60 height 28
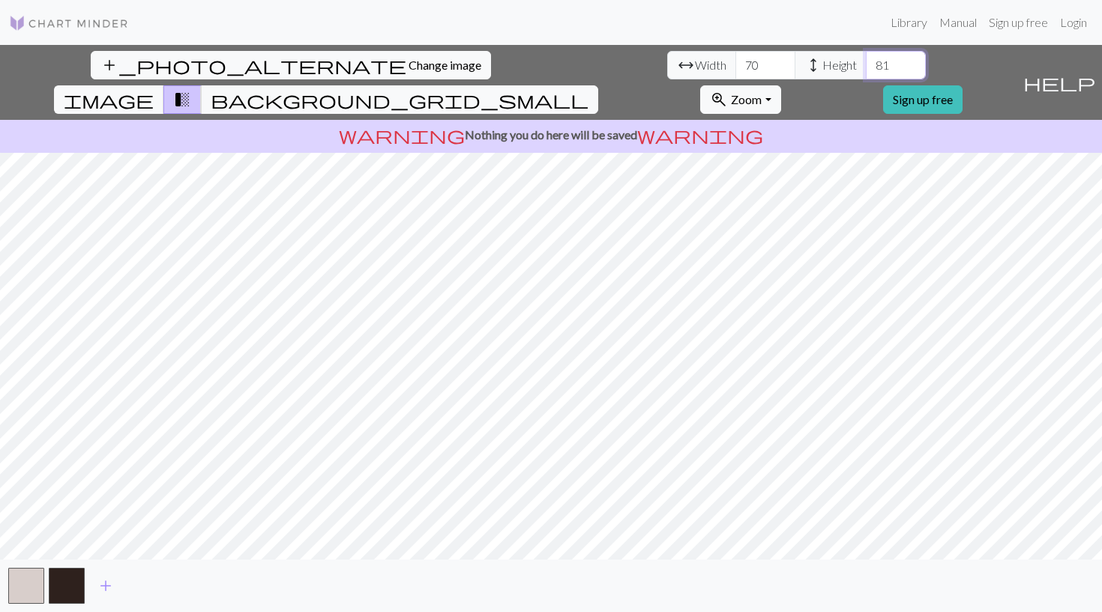
click at [866, 62] on input "81" at bounding box center [896, 65] width 60 height 28
click at [866, 62] on input "82" at bounding box center [896, 65] width 60 height 28
click at [866, 62] on input "83" at bounding box center [896, 65] width 60 height 28
click at [866, 62] on input "84" at bounding box center [896, 65] width 60 height 28
type input "85"
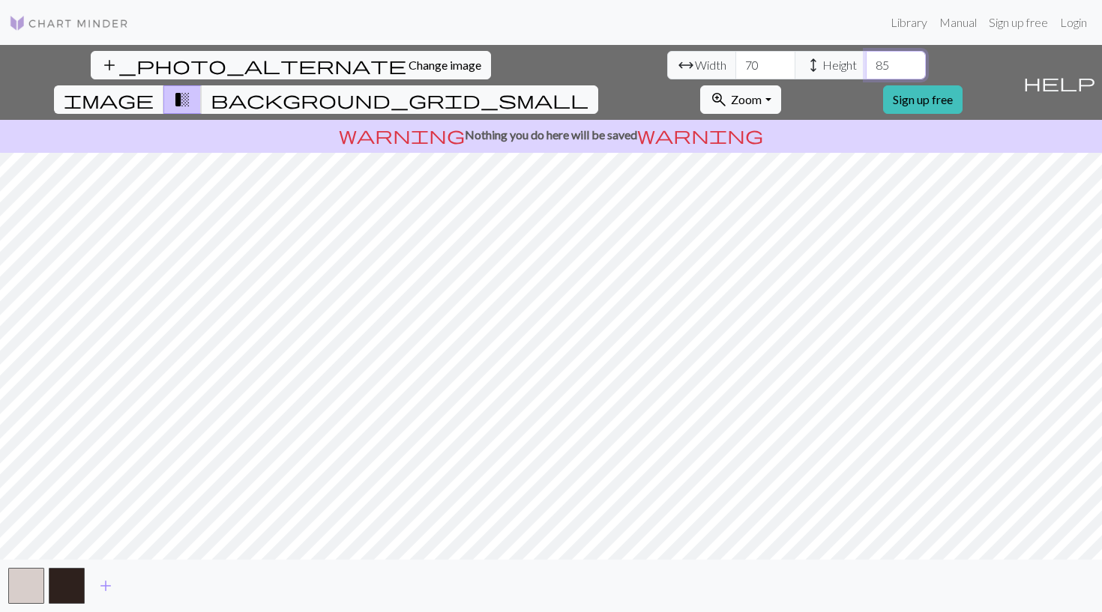
click at [866, 62] on input "85" at bounding box center [896, 65] width 60 height 28
click at [104, 585] on span "add" at bounding box center [106, 586] width 18 height 21
click at [145, 582] on span "add" at bounding box center [146, 586] width 18 height 21
click at [184, 584] on span "add" at bounding box center [187, 586] width 18 height 21
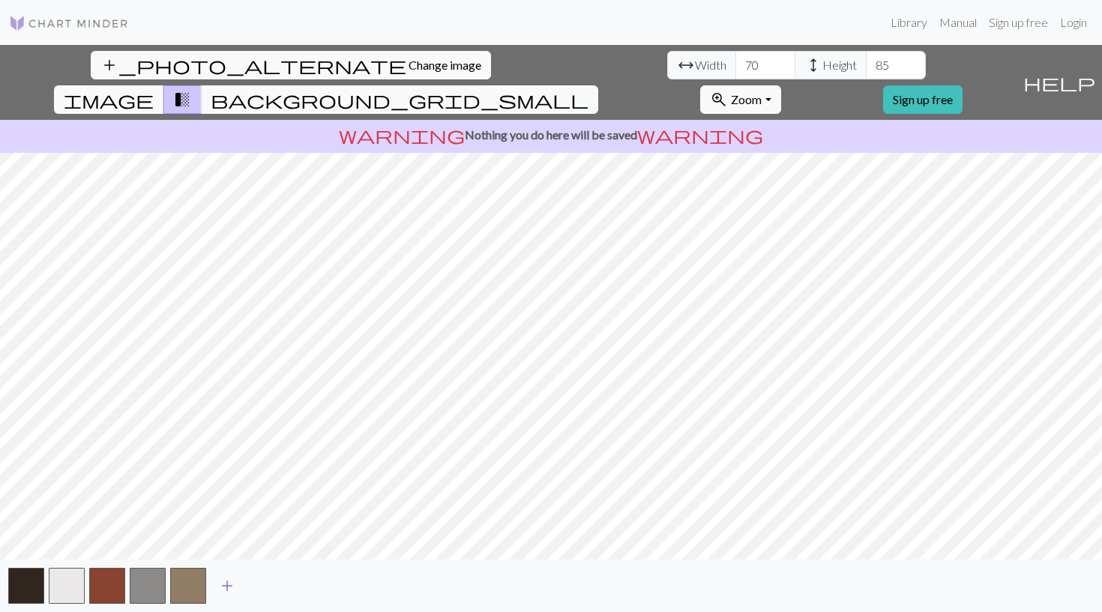
click at [229, 585] on span "add" at bounding box center [227, 586] width 18 height 21
click at [268, 582] on span "add" at bounding box center [268, 586] width 18 height 21
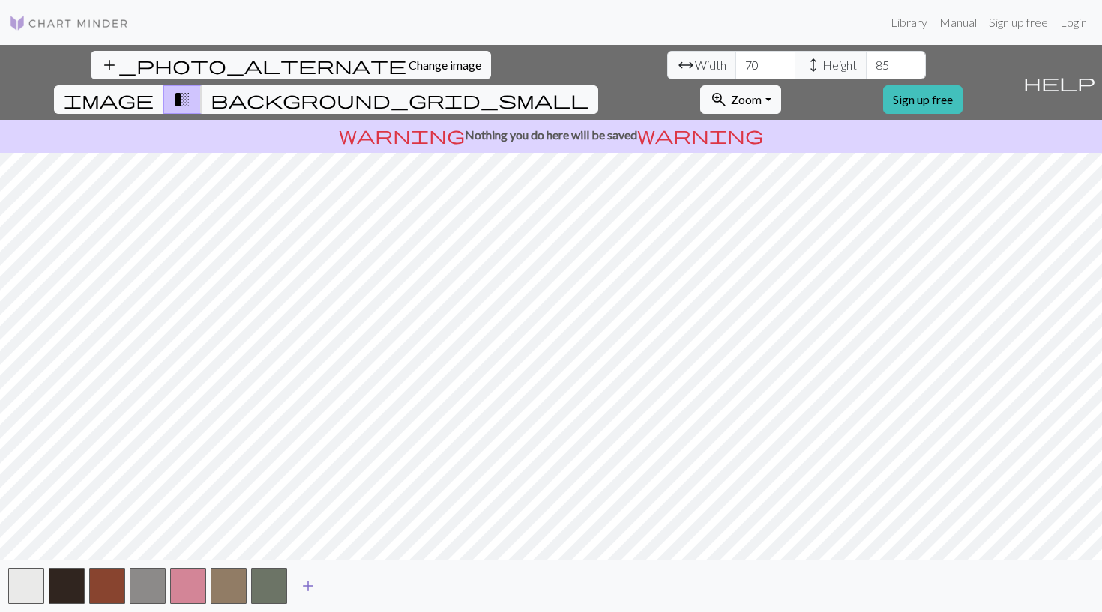
click at [268, 582] on button "button" at bounding box center [269, 586] width 36 height 36
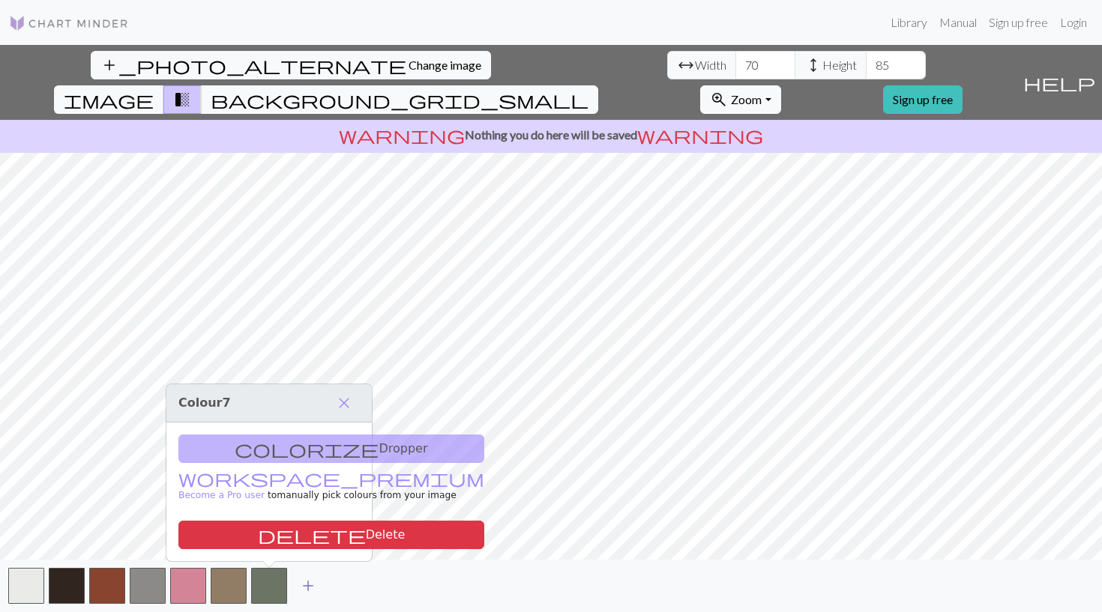
click at [312, 582] on span "add" at bounding box center [308, 586] width 18 height 21
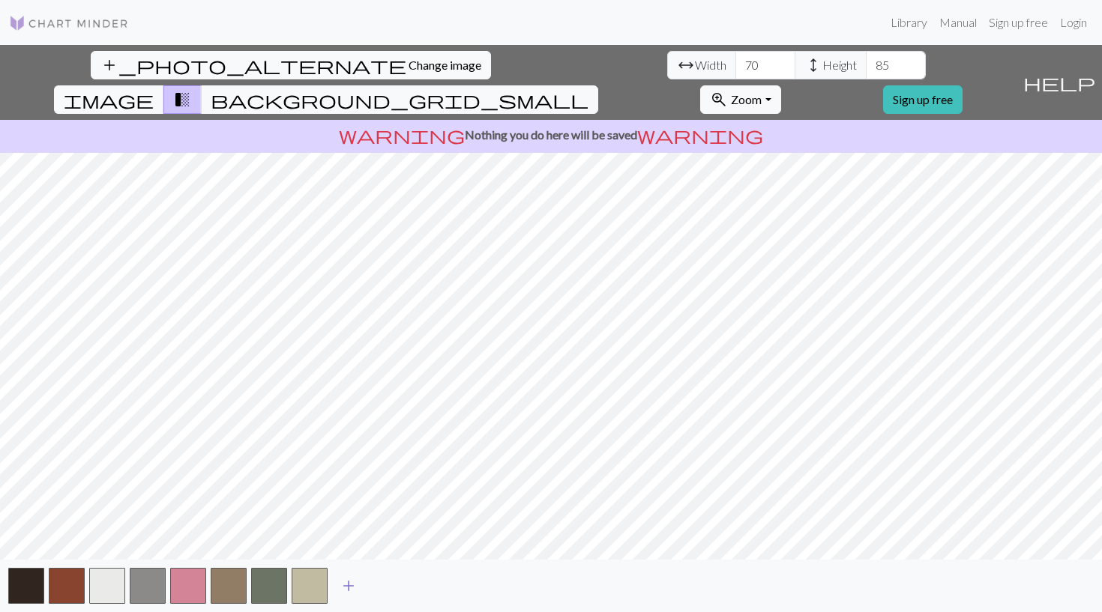
click at [347, 587] on span "add" at bounding box center [349, 586] width 18 height 21
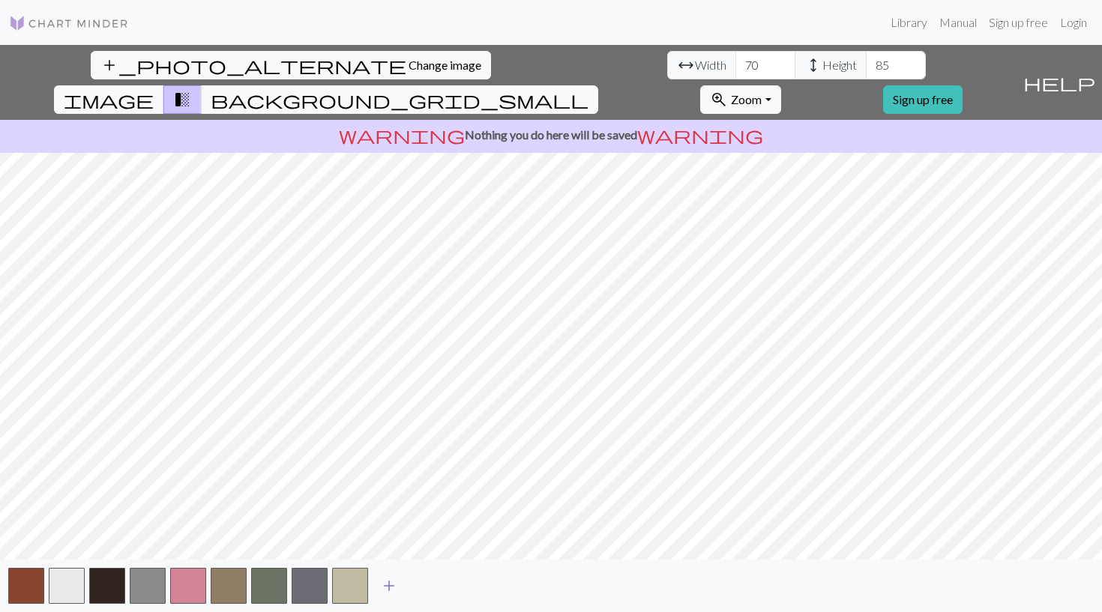
click at [394, 582] on span "add" at bounding box center [389, 586] width 18 height 21
click at [432, 586] on span "add" at bounding box center [430, 586] width 18 height 21
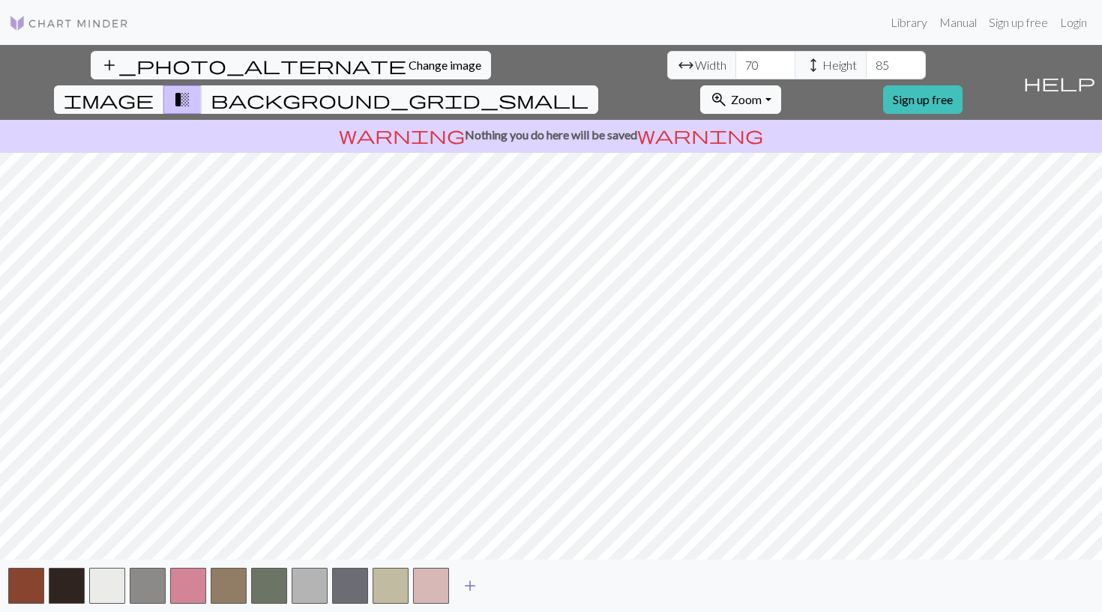
click at [469, 578] on span "add" at bounding box center [470, 586] width 18 height 21
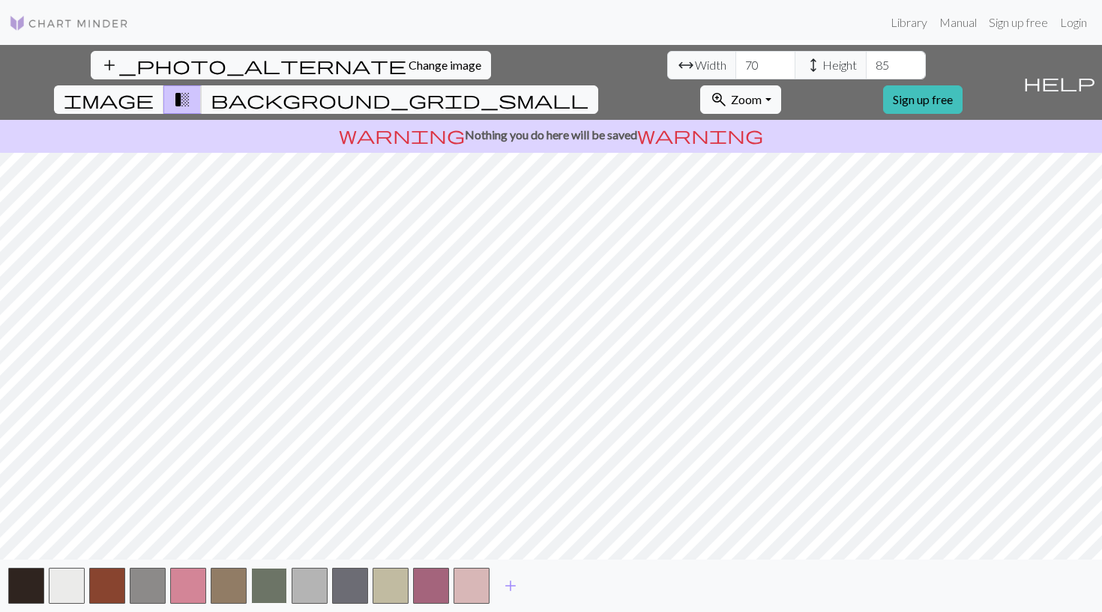
click at [272, 582] on button "button" at bounding box center [269, 586] width 36 height 36
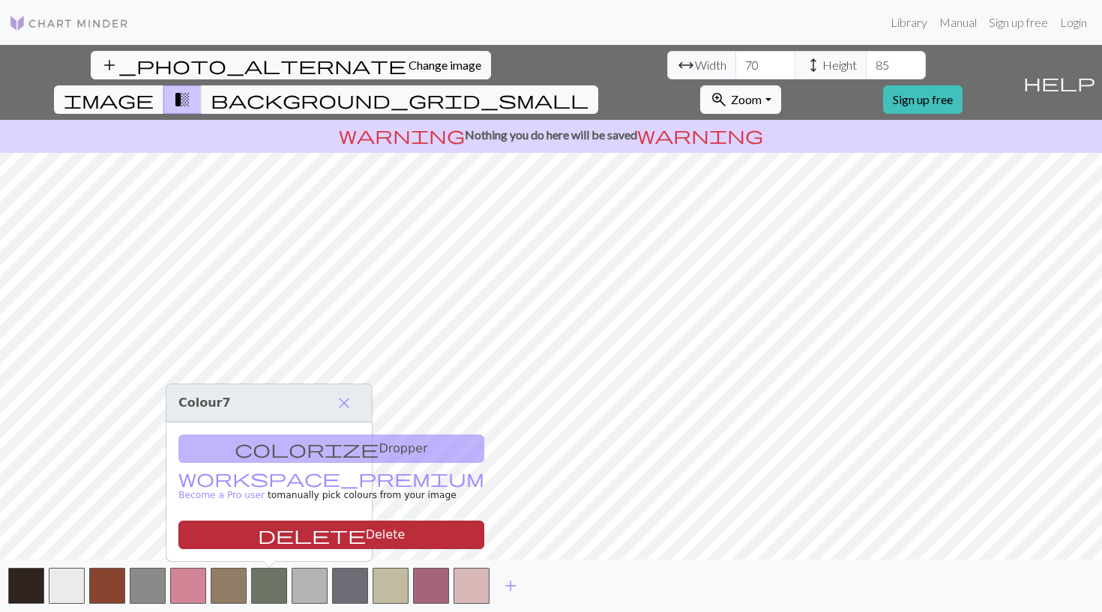
click at [271, 532] on button "delete Delete" at bounding box center [331, 535] width 306 height 28
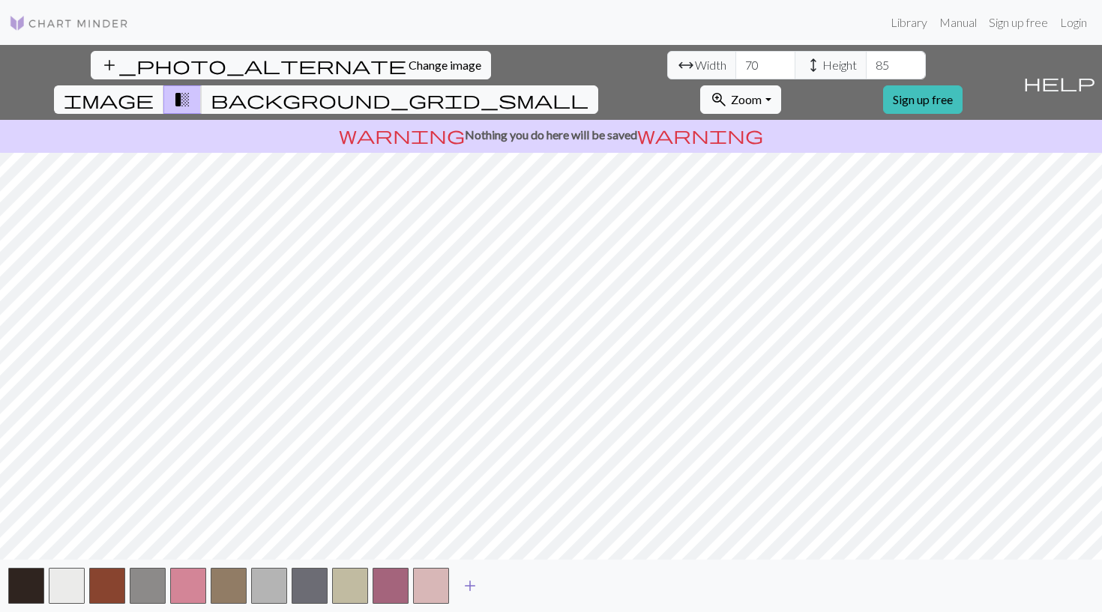
click at [463, 585] on span "add" at bounding box center [470, 586] width 18 height 21
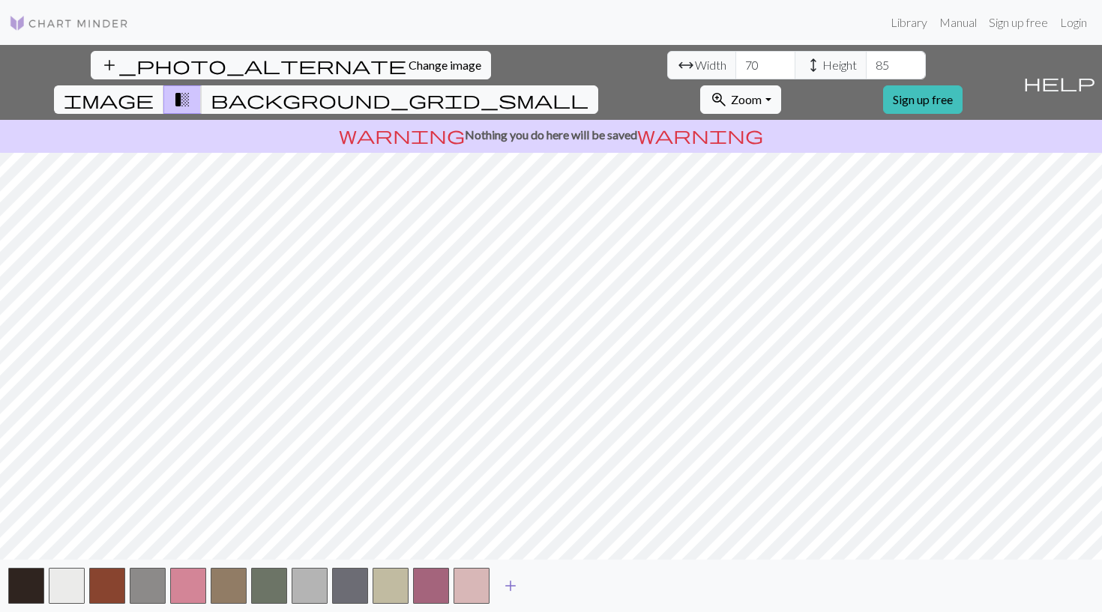
click at [515, 580] on span "add" at bounding box center [511, 586] width 18 height 21
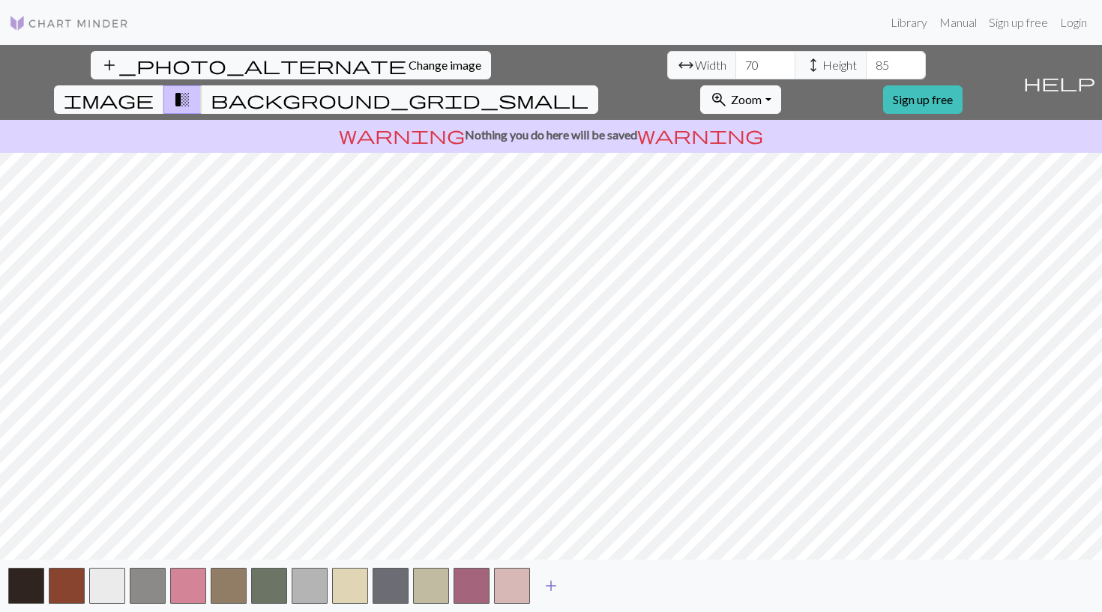
click at [549, 590] on span "add" at bounding box center [551, 586] width 18 height 21
click at [594, 588] on span "add" at bounding box center [591, 586] width 18 height 21
click at [630, 585] on span "add" at bounding box center [632, 586] width 18 height 21
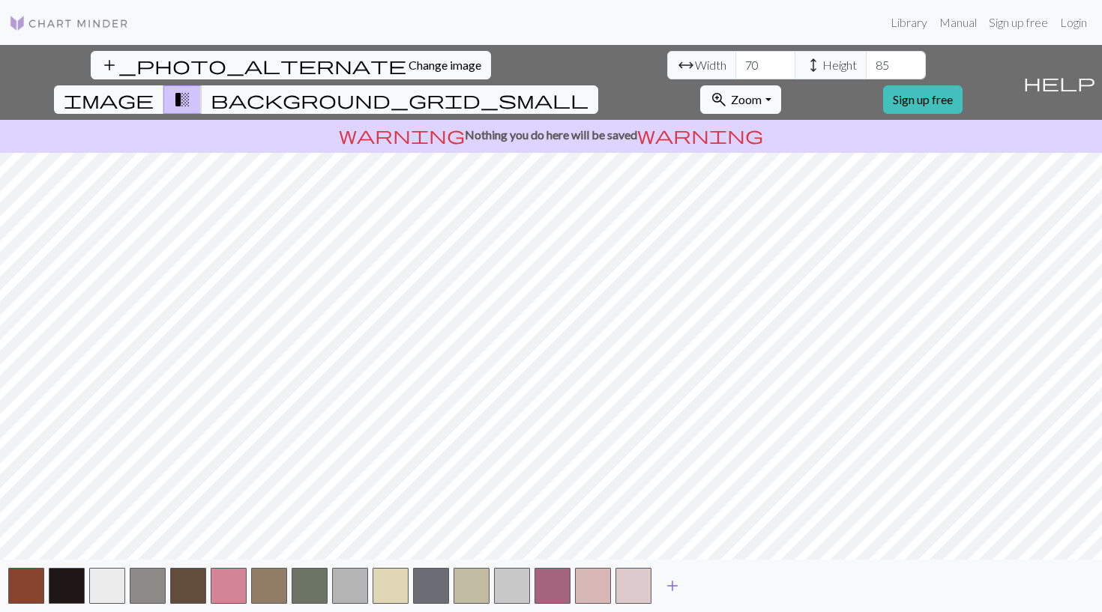
click at [672, 585] on span "add" at bounding box center [672, 586] width 18 height 21
click at [146, 596] on button "button" at bounding box center [148, 586] width 36 height 36
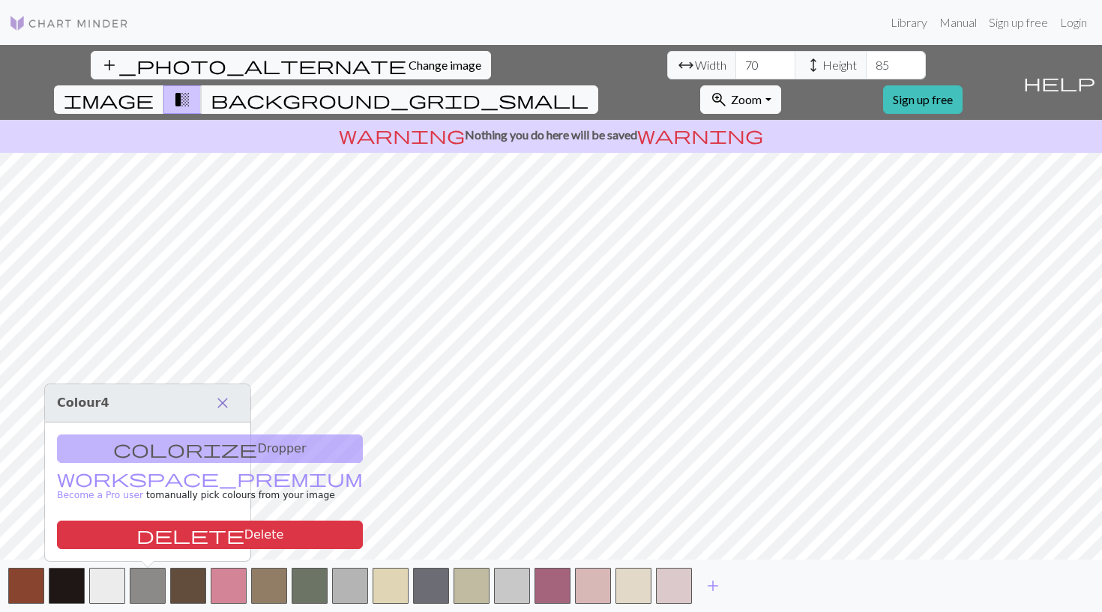
click at [214, 407] on span "close" at bounding box center [223, 403] width 18 height 21
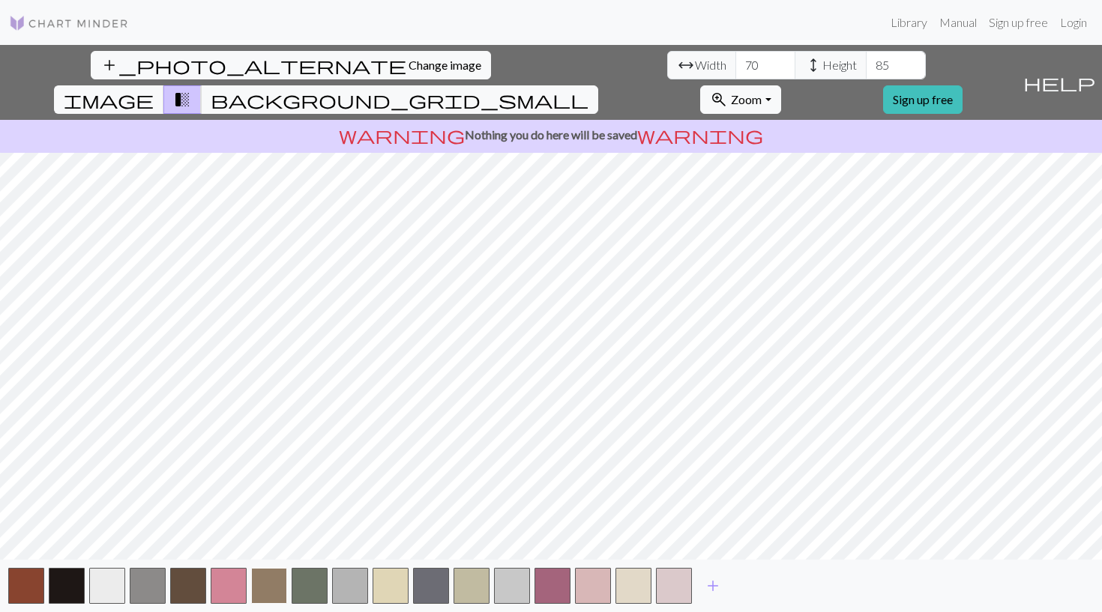
click at [274, 587] on button "button" at bounding box center [269, 586] width 36 height 36
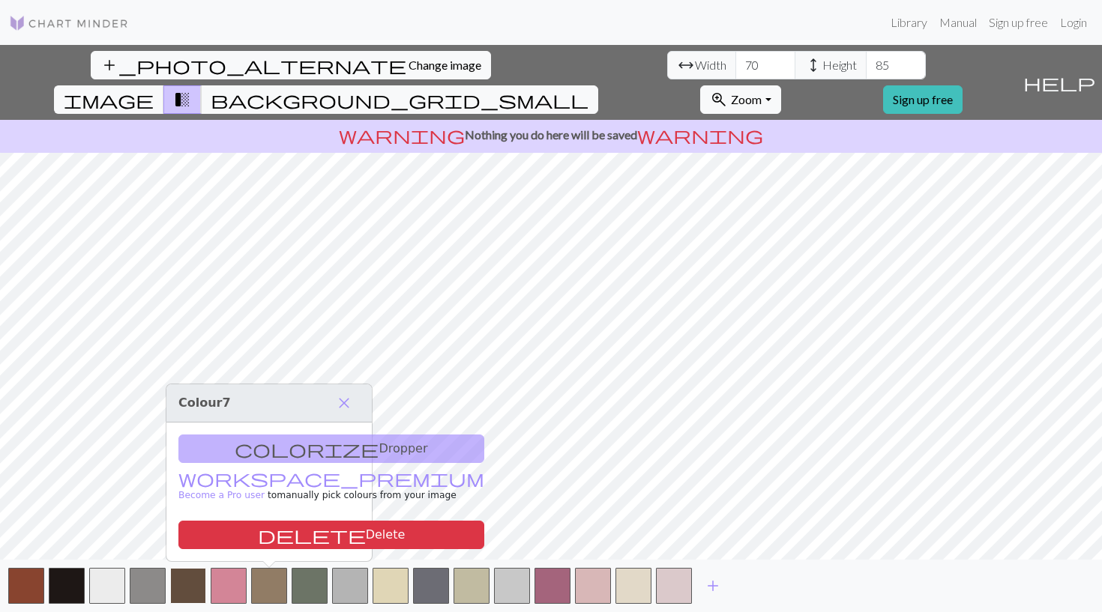
click at [184, 594] on button "button" at bounding box center [188, 586] width 36 height 36
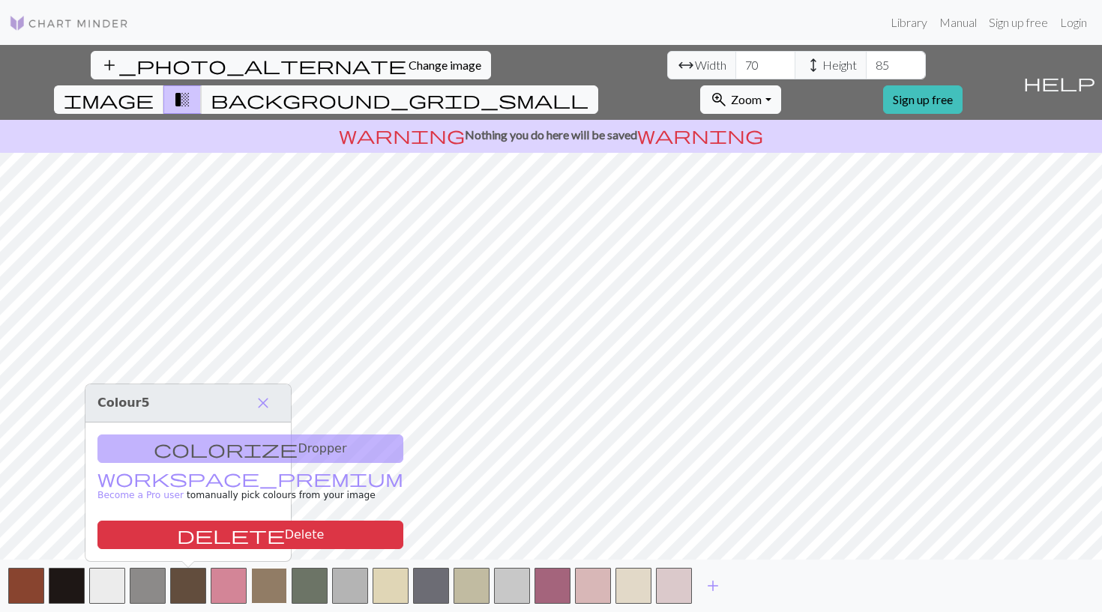
click at [269, 587] on button "button" at bounding box center [269, 586] width 36 height 36
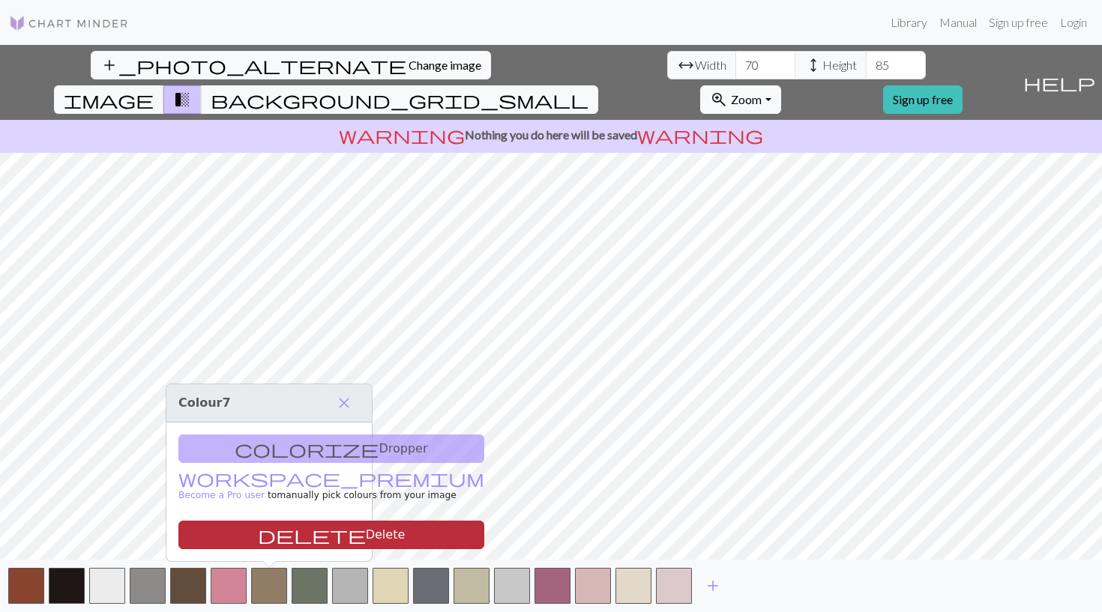
click at [264, 540] on button "delete Delete" at bounding box center [331, 535] width 306 height 28
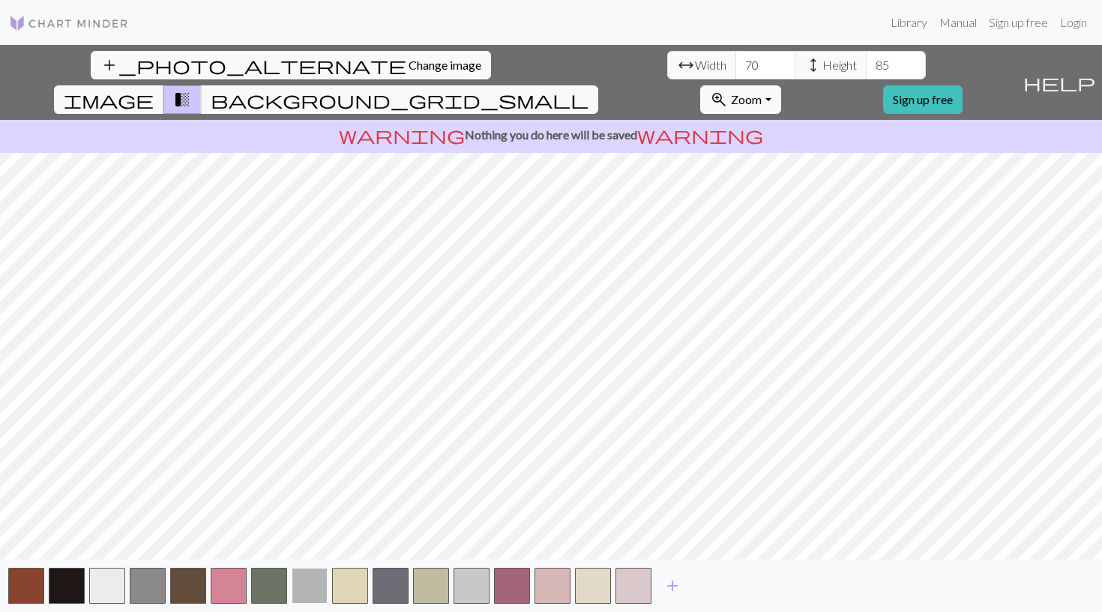
click at [317, 589] on button "button" at bounding box center [310, 586] width 36 height 36
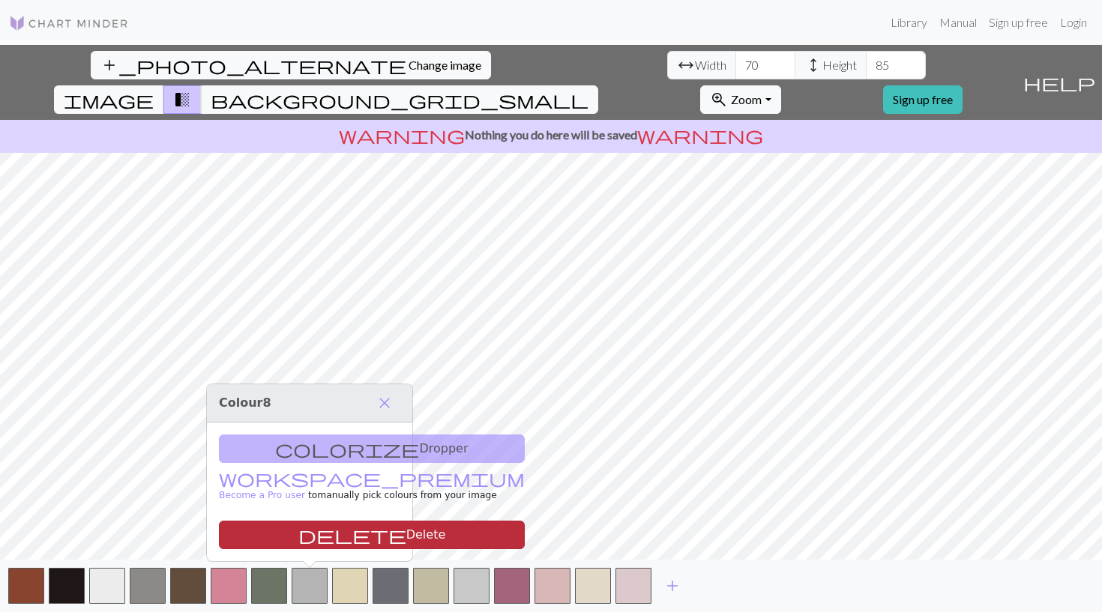
click at [300, 535] on span "delete" at bounding box center [352, 535] width 108 height 21
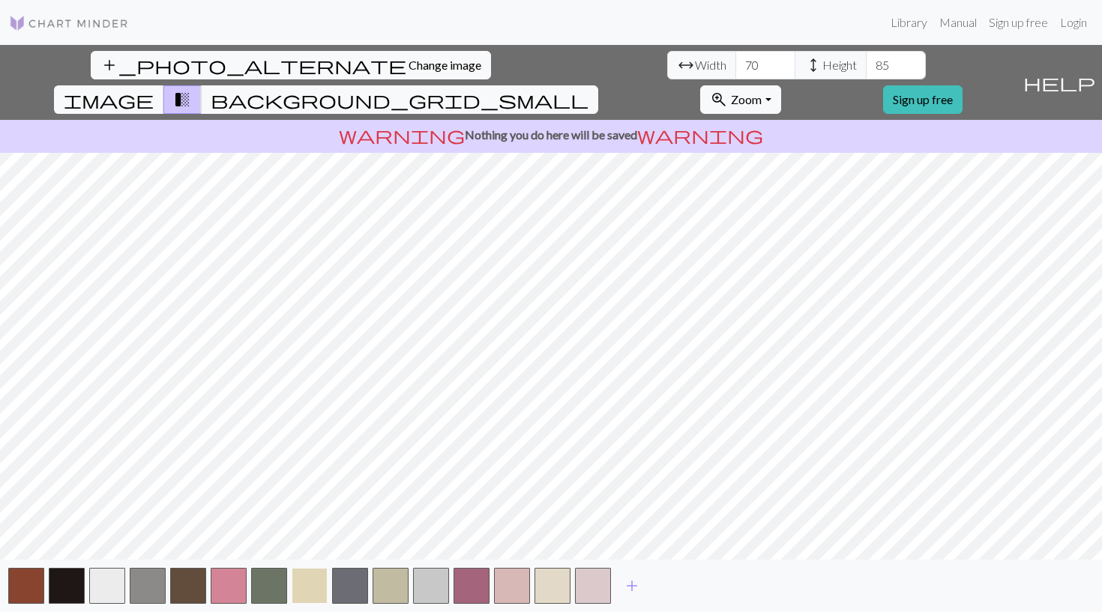
click at [316, 579] on button "button" at bounding box center [310, 586] width 36 height 36
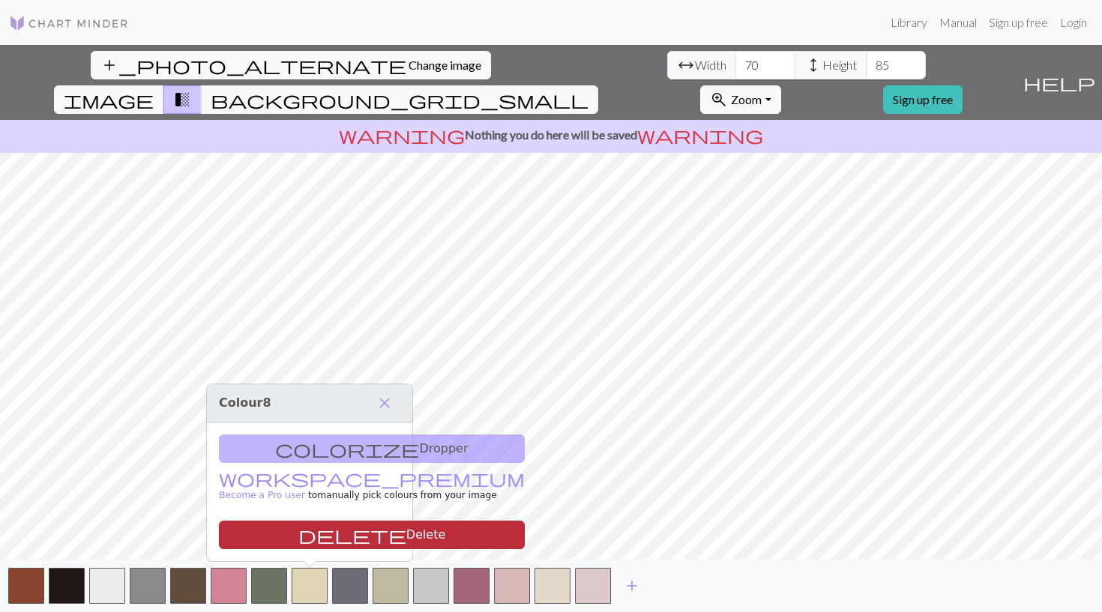
click at [315, 538] on button "delete Delete" at bounding box center [372, 535] width 306 height 28
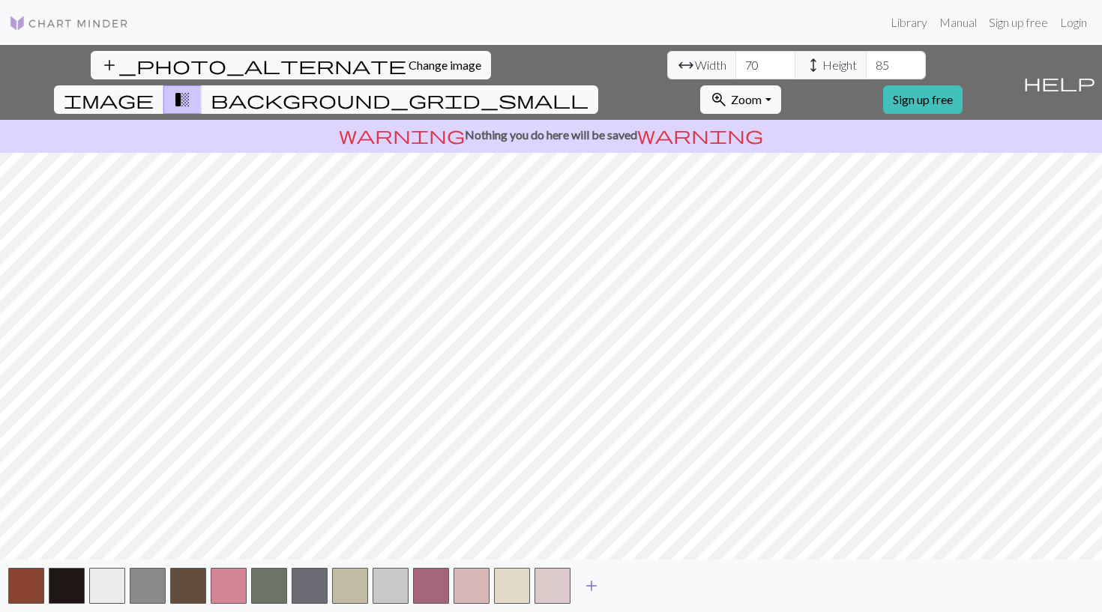
click at [593, 584] on span "add" at bounding box center [591, 586] width 18 height 21
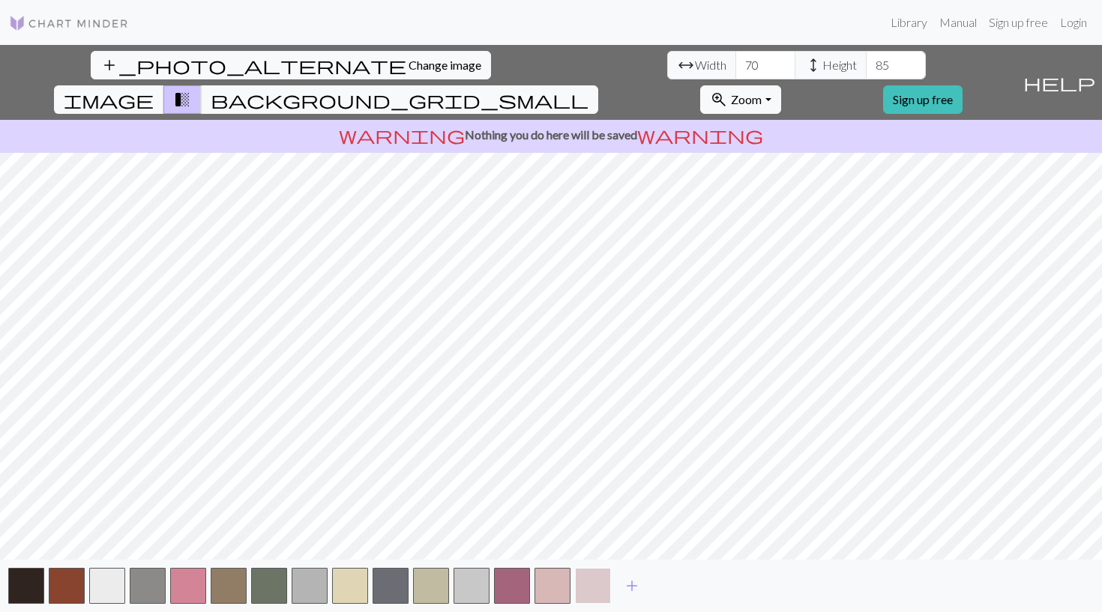
click at [593, 584] on button "button" at bounding box center [593, 586] width 36 height 36
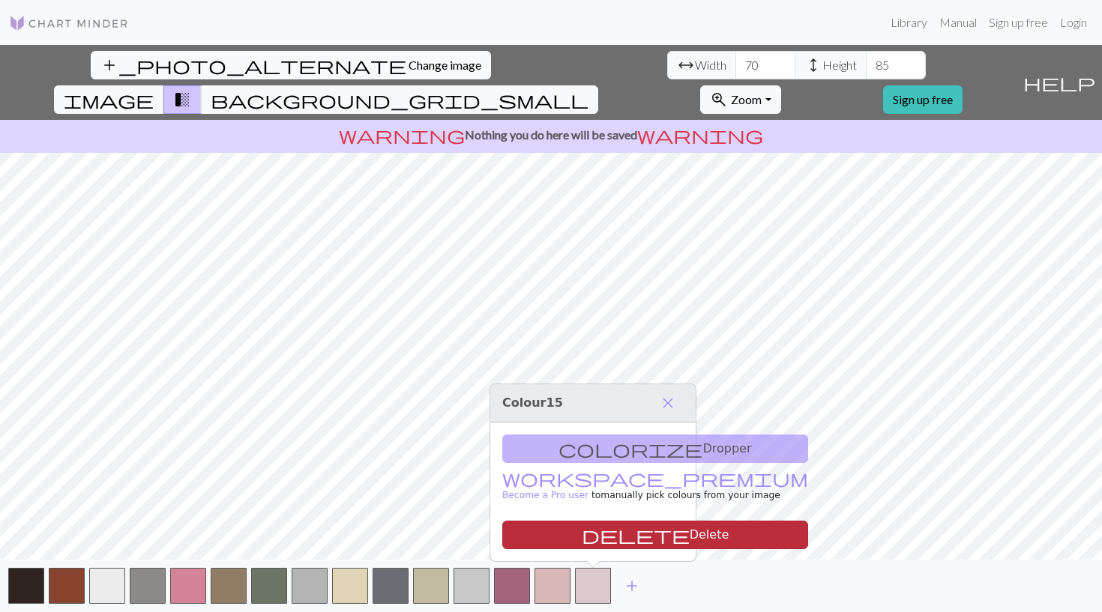
click at [600, 528] on button "delete Delete" at bounding box center [655, 535] width 306 height 28
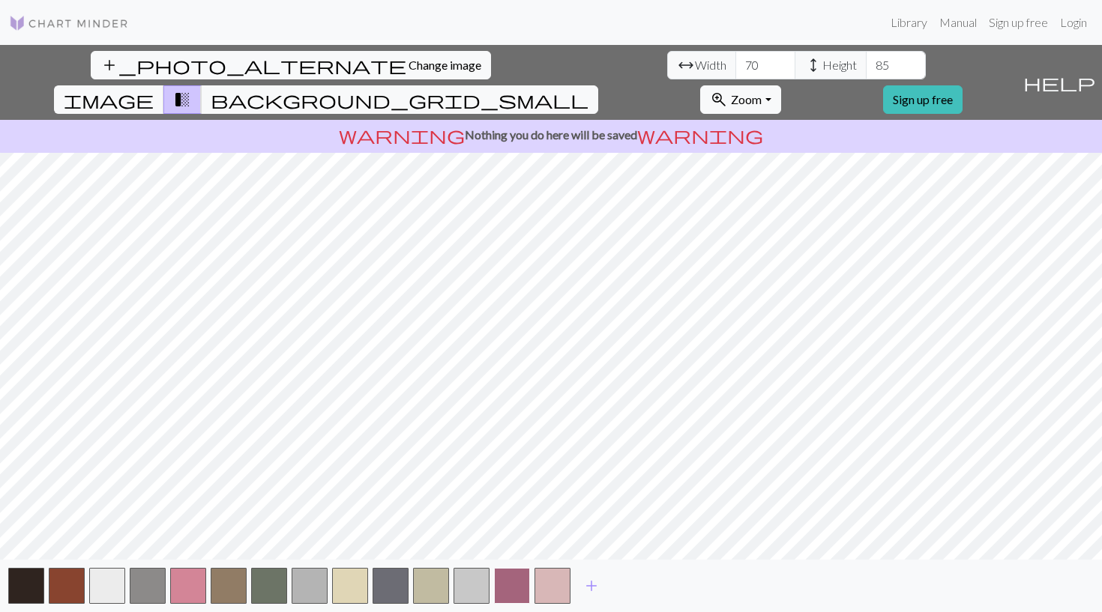
click at [518, 584] on button "button" at bounding box center [512, 586] width 36 height 36
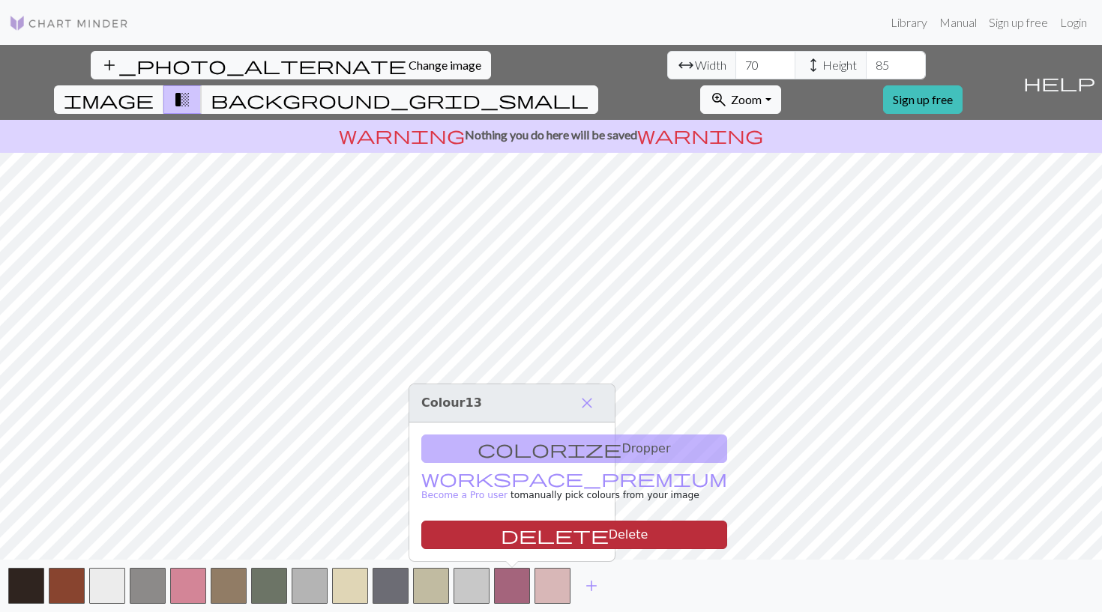
click at [515, 531] on button "delete Delete" at bounding box center [574, 535] width 306 height 28
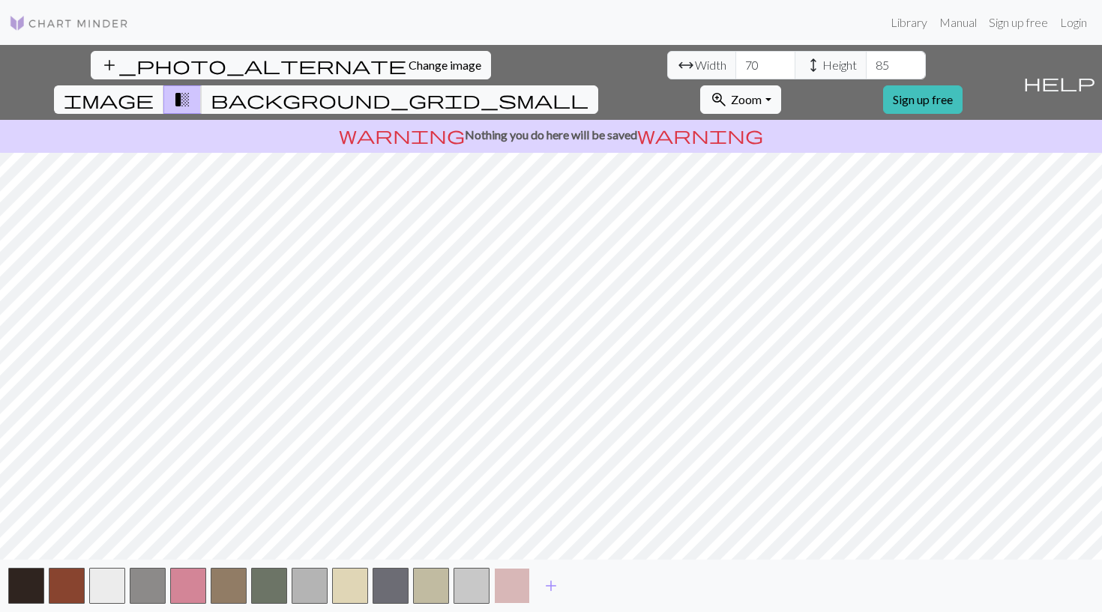
click at [515, 583] on button "button" at bounding box center [512, 586] width 36 height 36
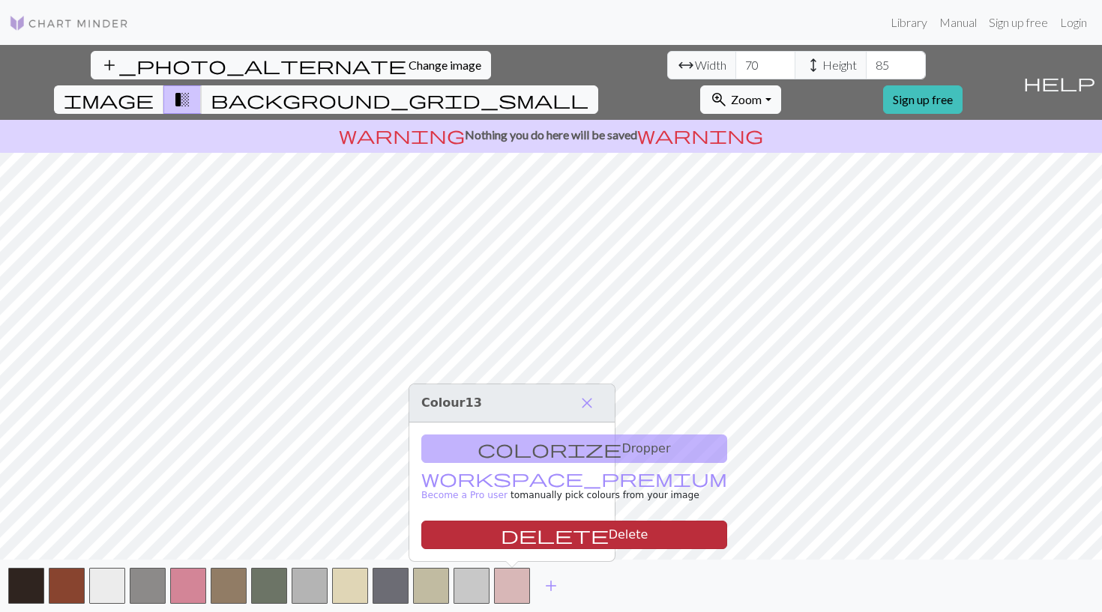
click at [511, 531] on button "delete Delete" at bounding box center [574, 535] width 306 height 28
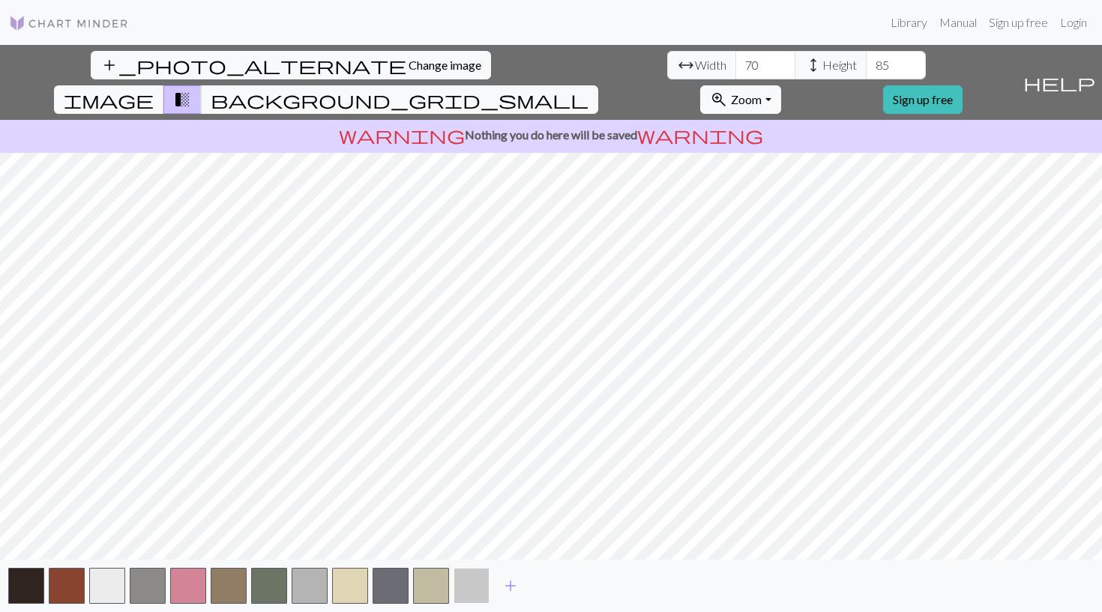
click at [470, 581] on button "button" at bounding box center [472, 586] width 36 height 36
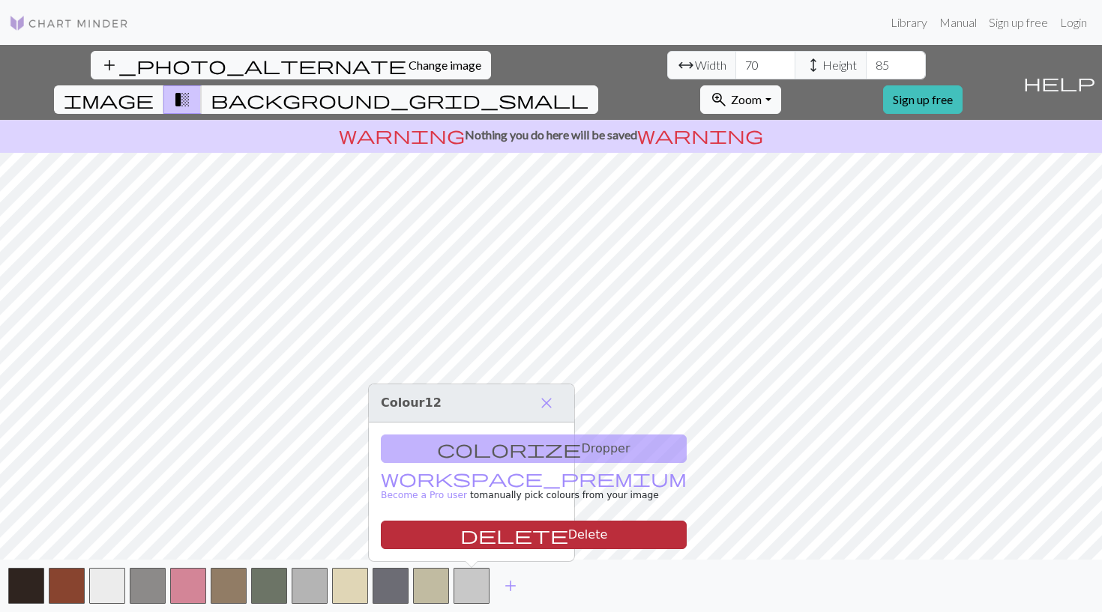
click at [469, 535] on button "delete Delete" at bounding box center [534, 535] width 306 height 28
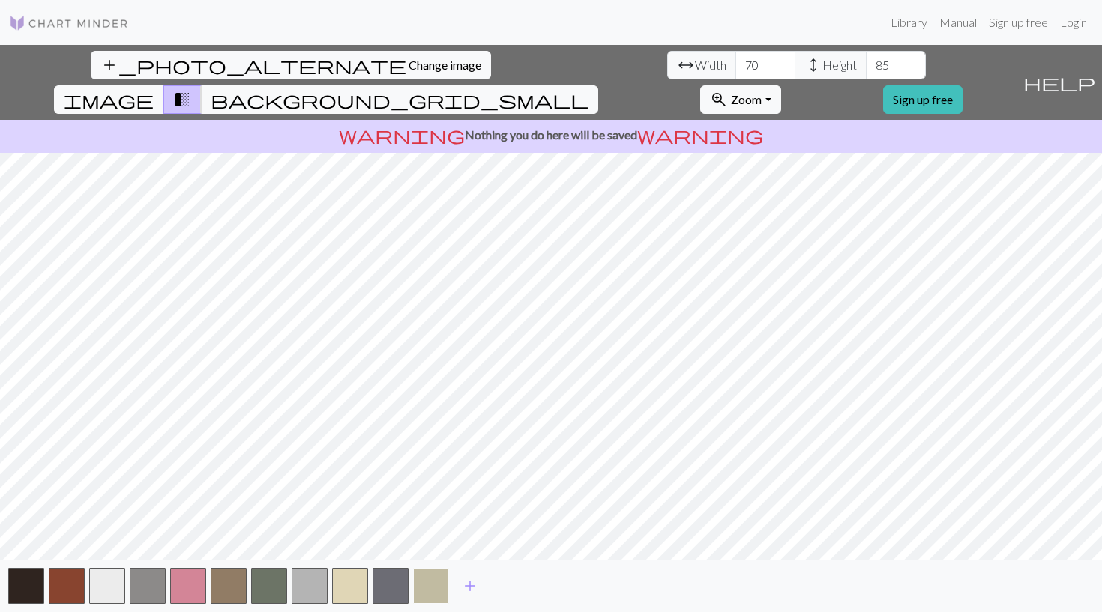
click at [439, 587] on button "button" at bounding box center [431, 586] width 36 height 36
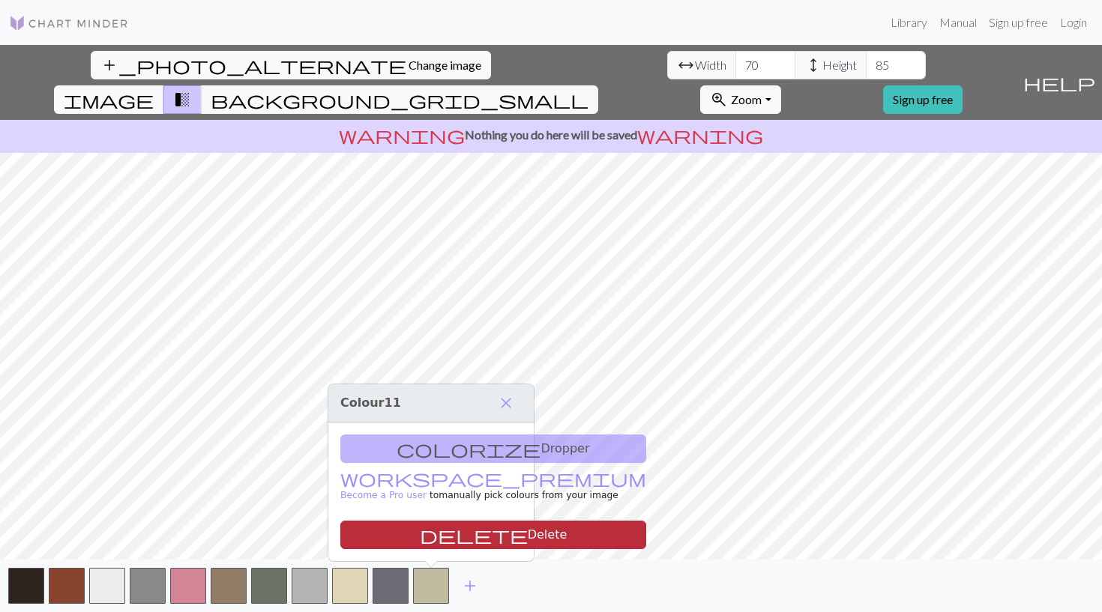
click at [446, 539] on button "delete Delete" at bounding box center [493, 535] width 306 height 28
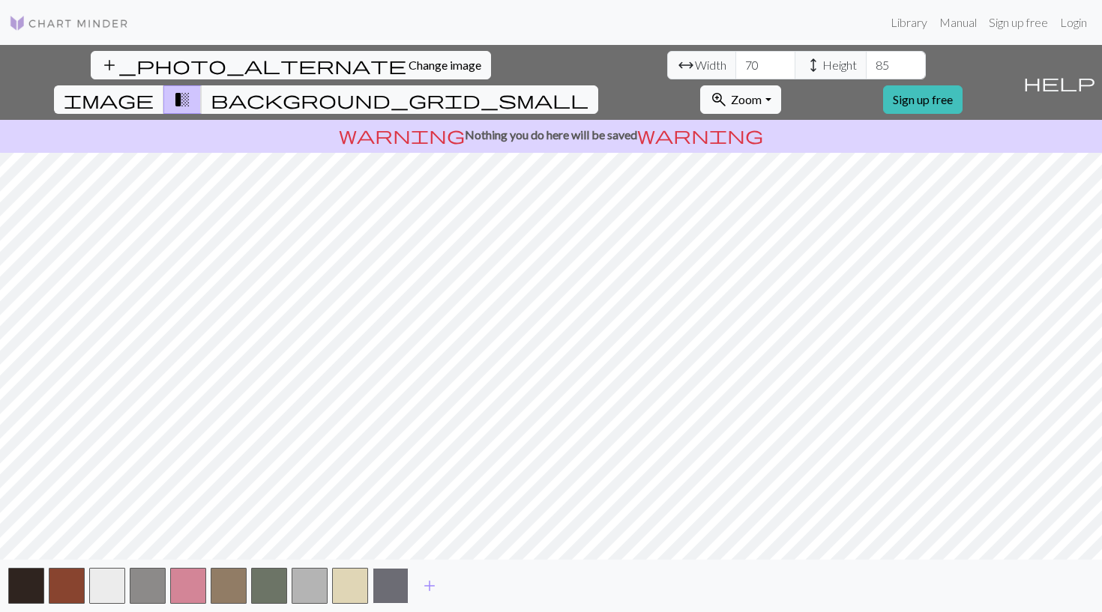
click at [378, 592] on button "button" at bounding box center [391, 586] width 36 height 36
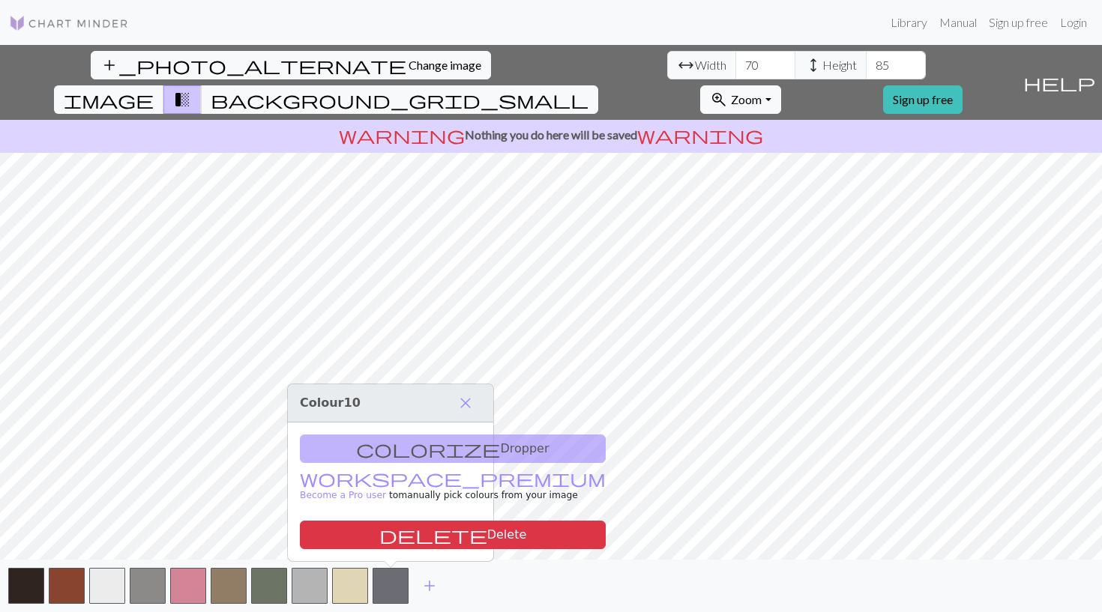
click at [852, 2] on nav "Library Manual Sign up free Login" at bounding box center [551, 22] width 1102 height 45
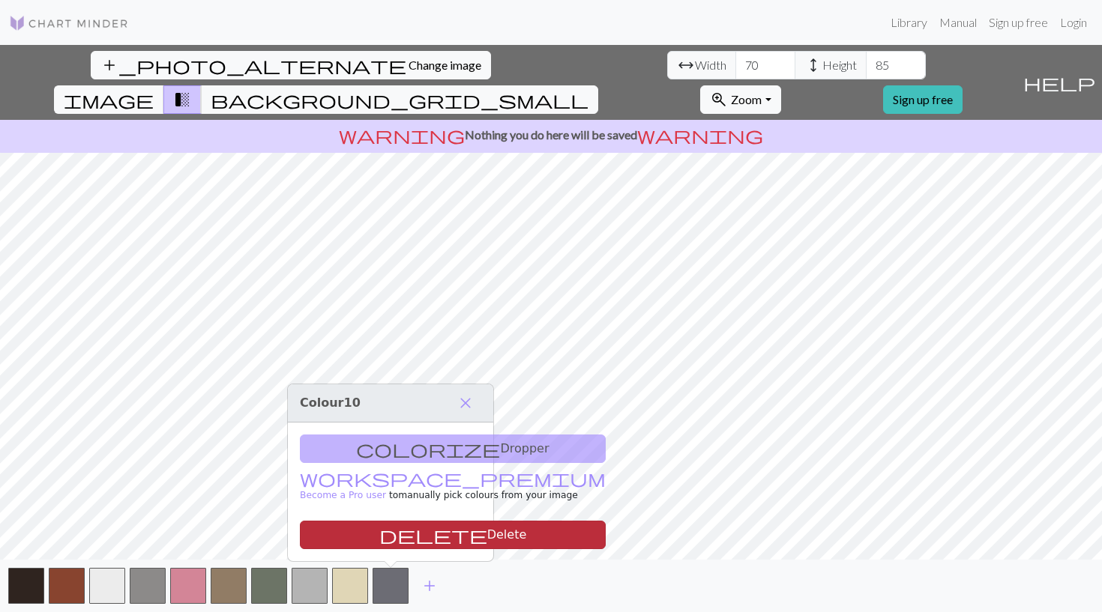
click at [391, 531] on button "delete Delete" at bounding box center [453, 535] width 306 height 28
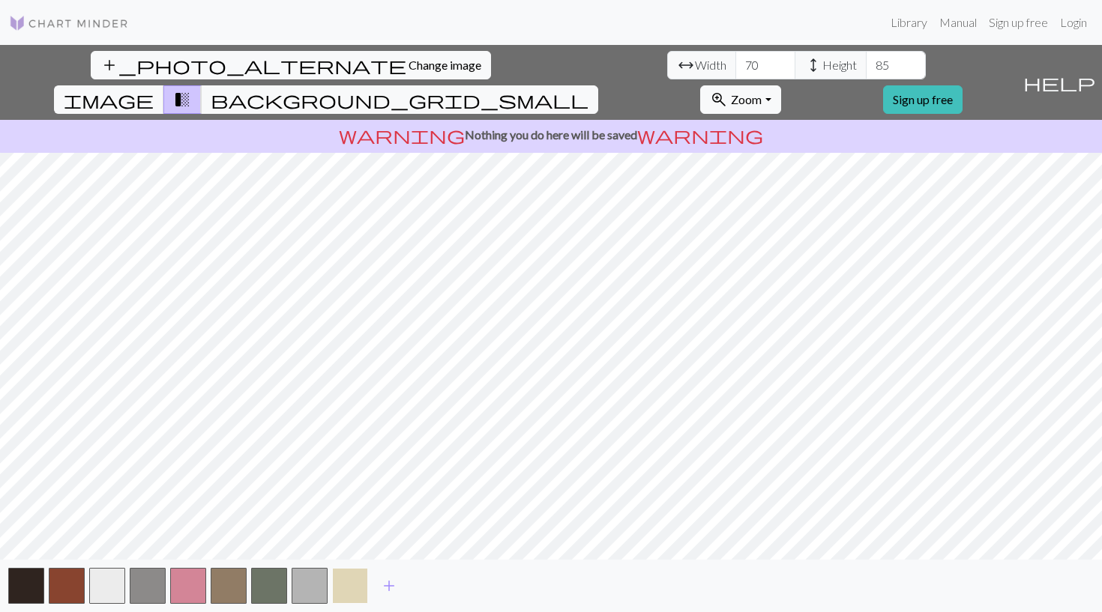
click at [351, 588] on button "button" at bounding box center [350, 586] width 36 height 36
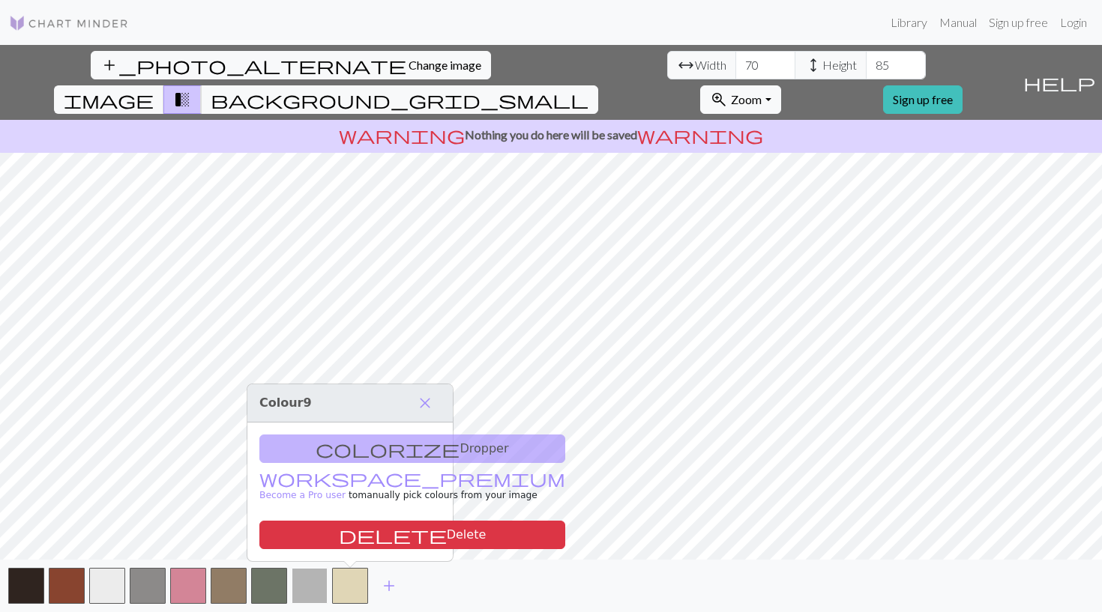
click at [312, 592] on button "button" at bounding box center [310, 586] width 36 height 36
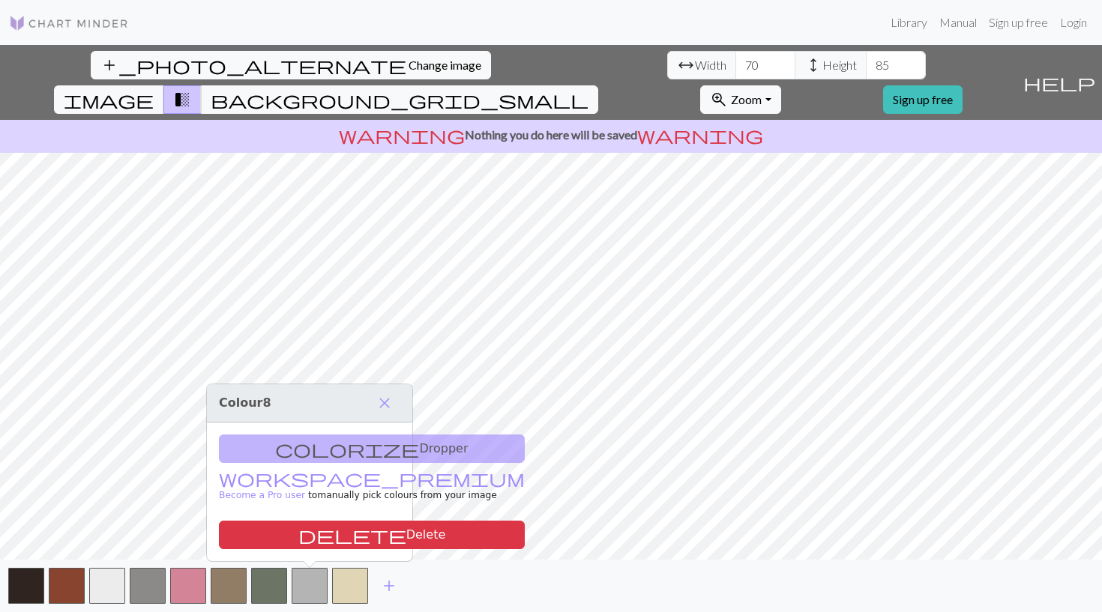
click at [350, 519] on div "colorize Dropper workspace_premium Become a Pro user to manually pick colours f…" at bounding box center [309, 492] width 205 height 139
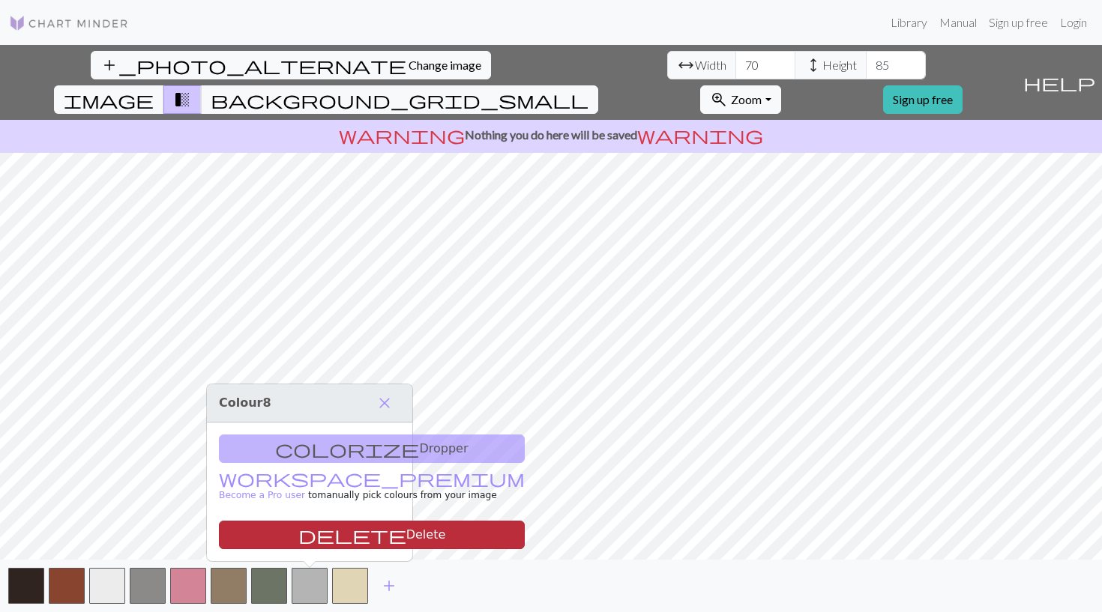
click at [338, 530] on button "delete Delete" at bounding box center [372, 535] width 306 height 28
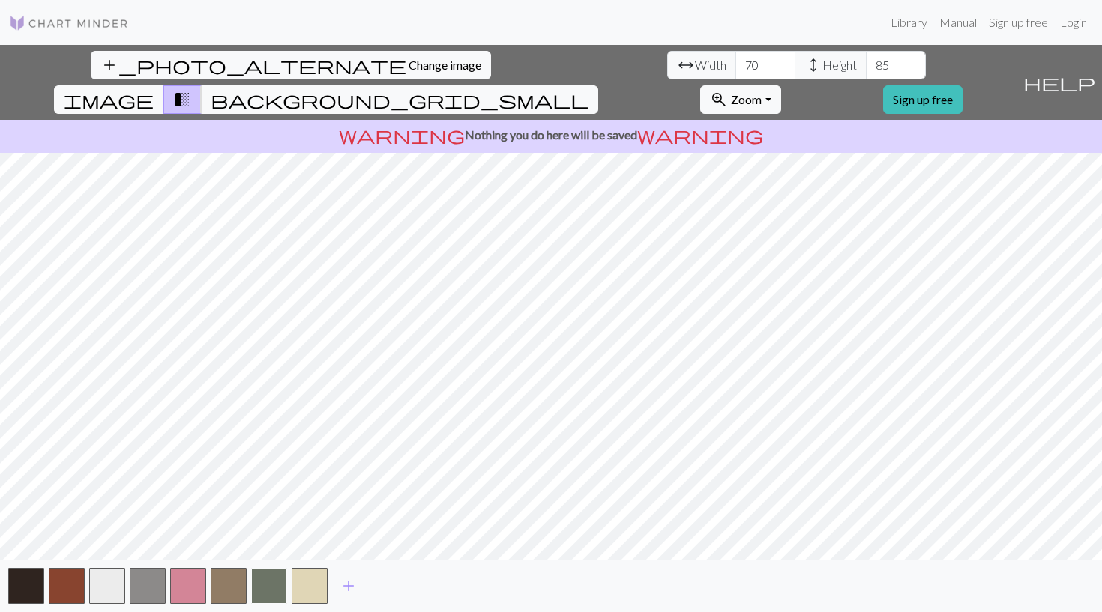
click at [269, 587] on button "button" at bounding box center [269, 586] width 36 height 36
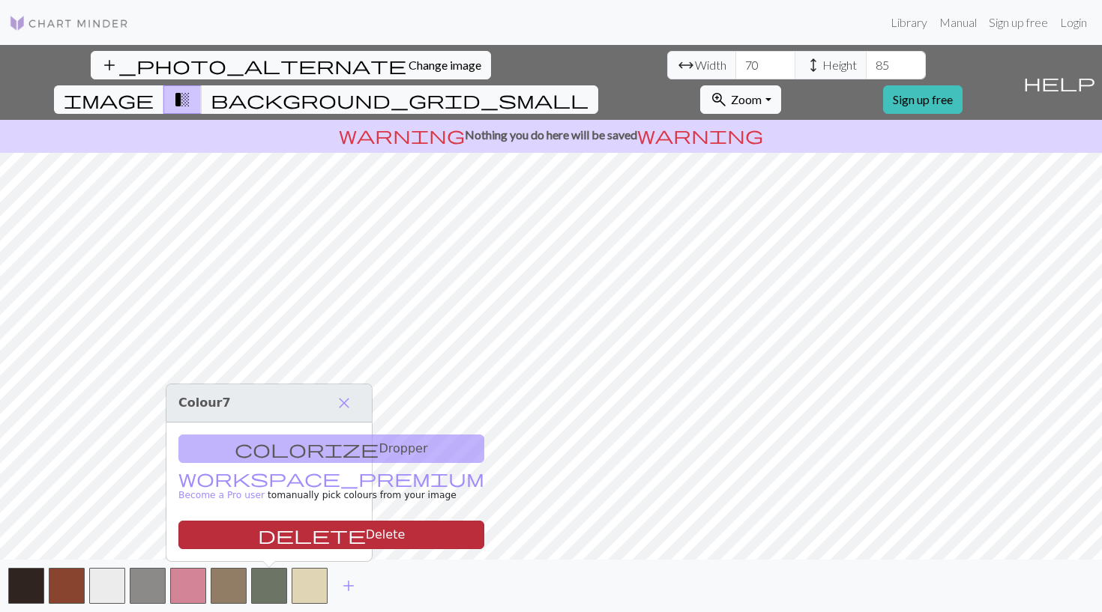
click at [288, 540] on button "delete Delete" at bounding box center [331, 535] width 306 height 28
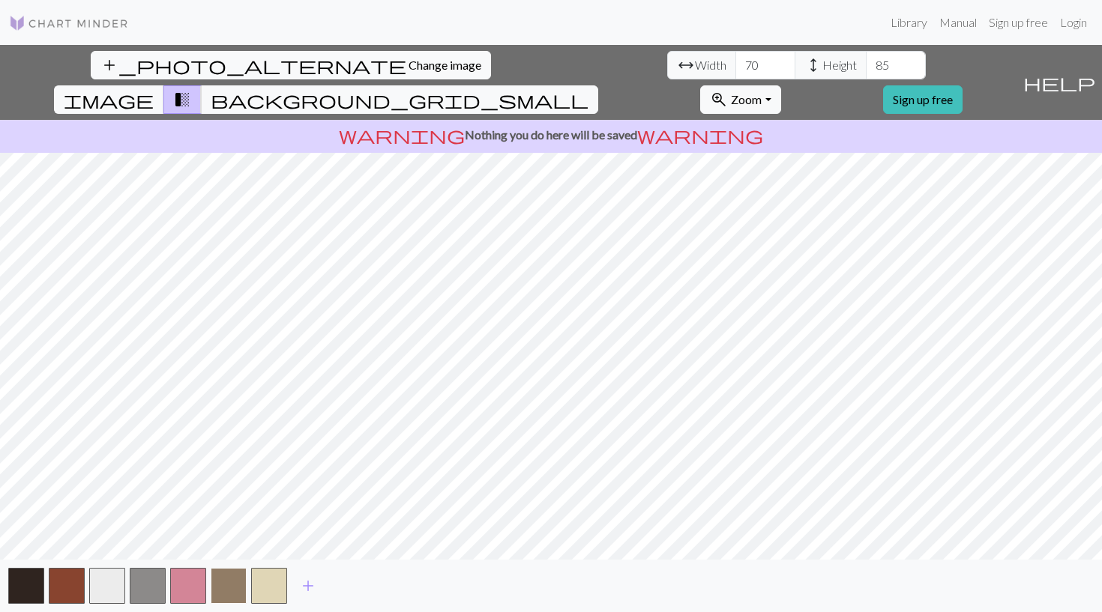
click at [227, 591] on button "button" at bounding box center [229, 586] width 36 height 36
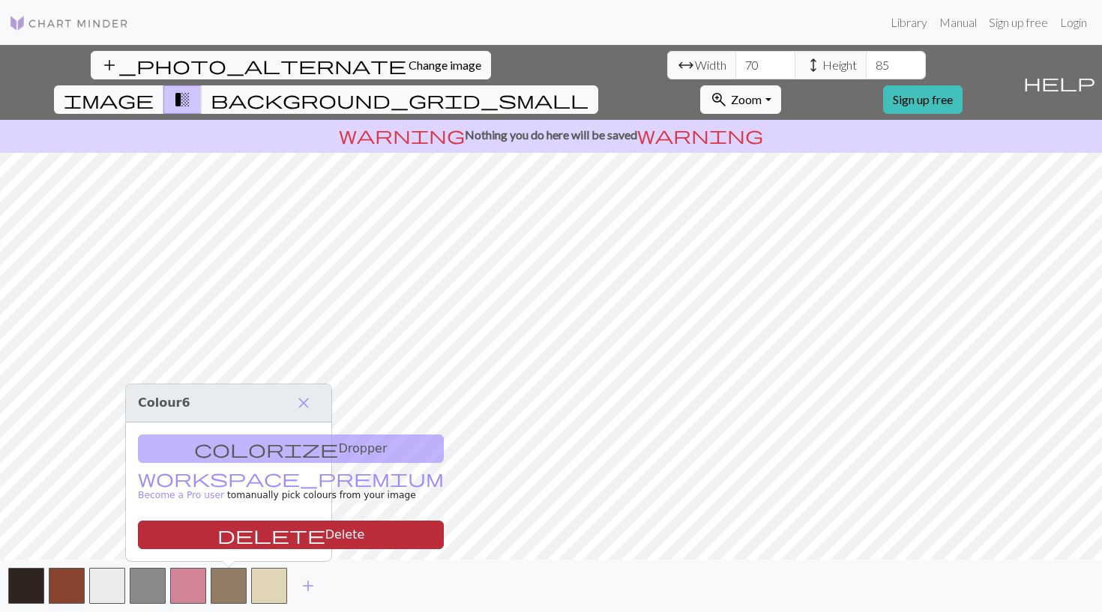
click at [247, 527] on button "delete Delete" at bounding box center [291, 535] width 306 height 28
